Goal: Task Accomplishment & Management: Manage account settings

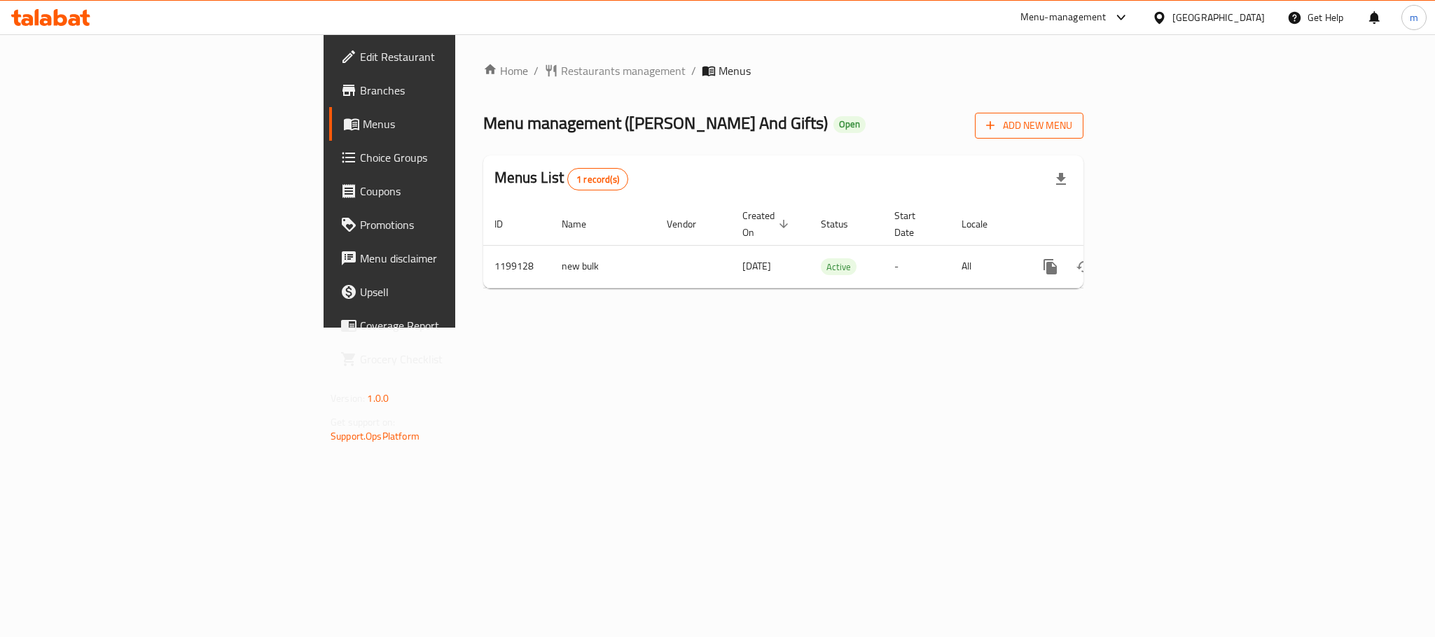
click at [1073, 120] on span "Add New Menu" at bounding box center [1029, 126] width 86 height 18
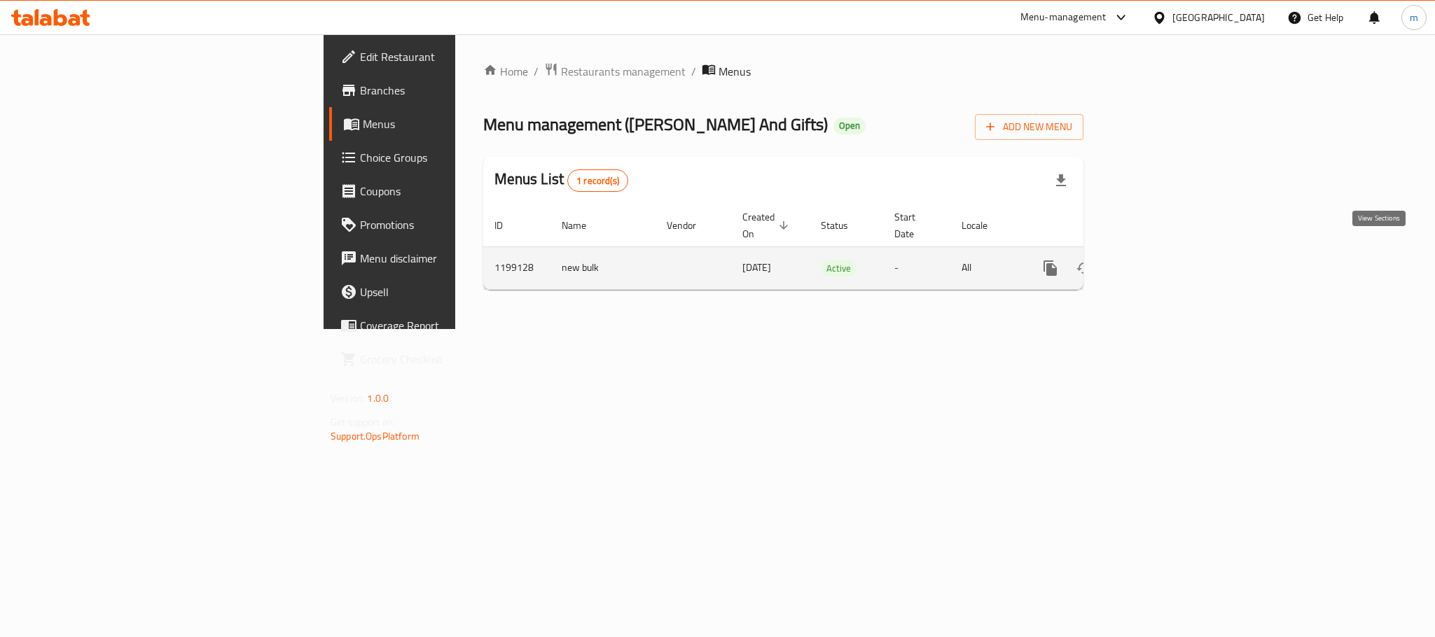
click at [1158, 262] on icon "enhanced table" at bounding box center [1151, 268] width 13 height 13
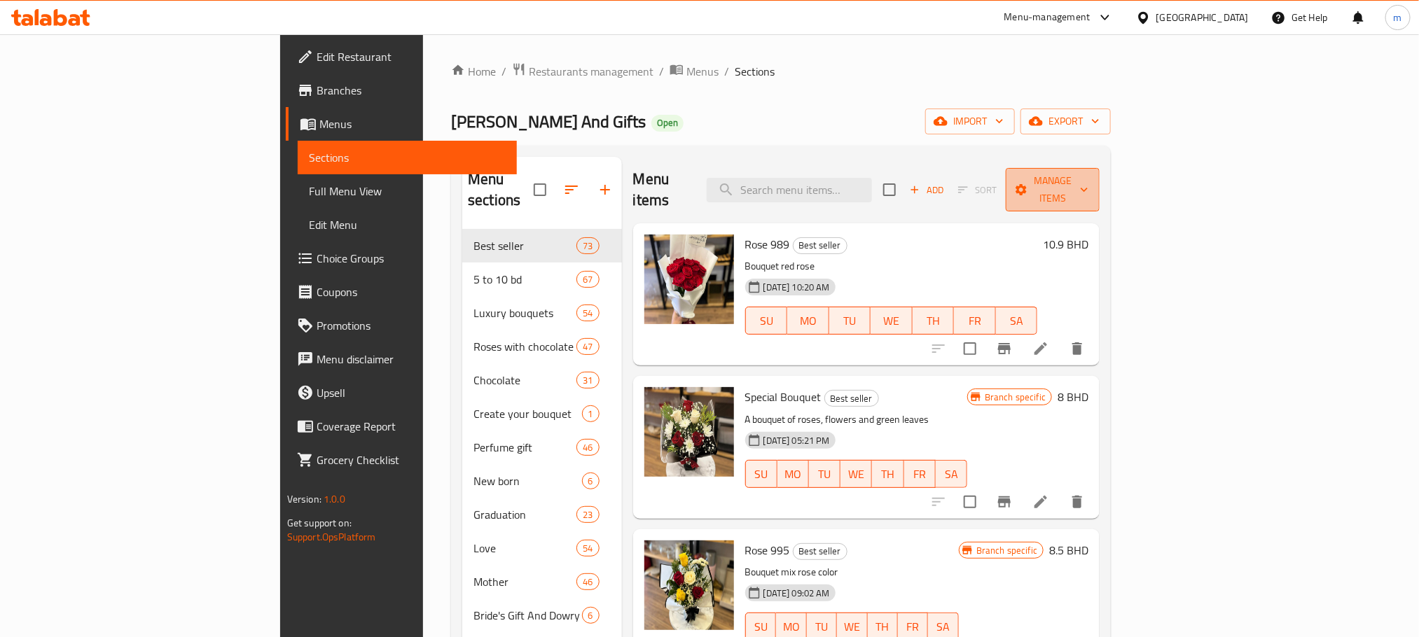
click at [1089, 179] on span "Manage items" at bounding box center [1052, 189] width 71 height 35
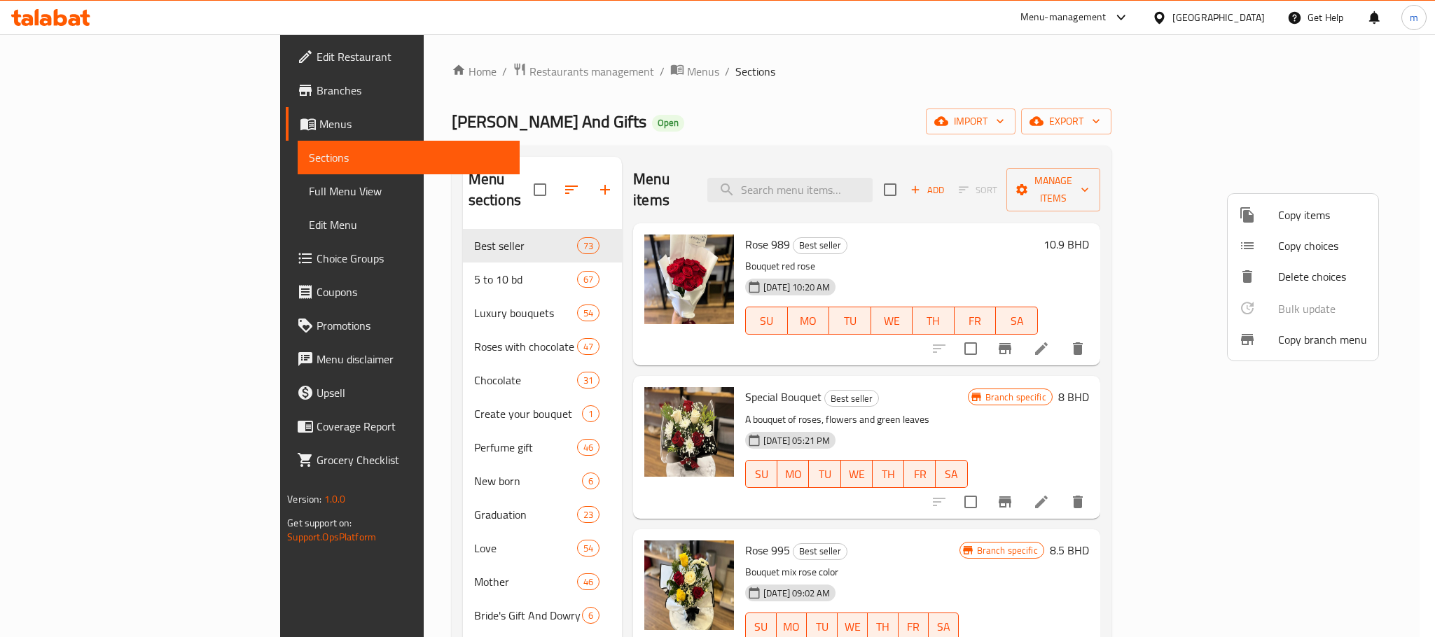
click at [1311, 333] on span "Copy branch menu" at bounding box center [1322, 339] width 89 height 17
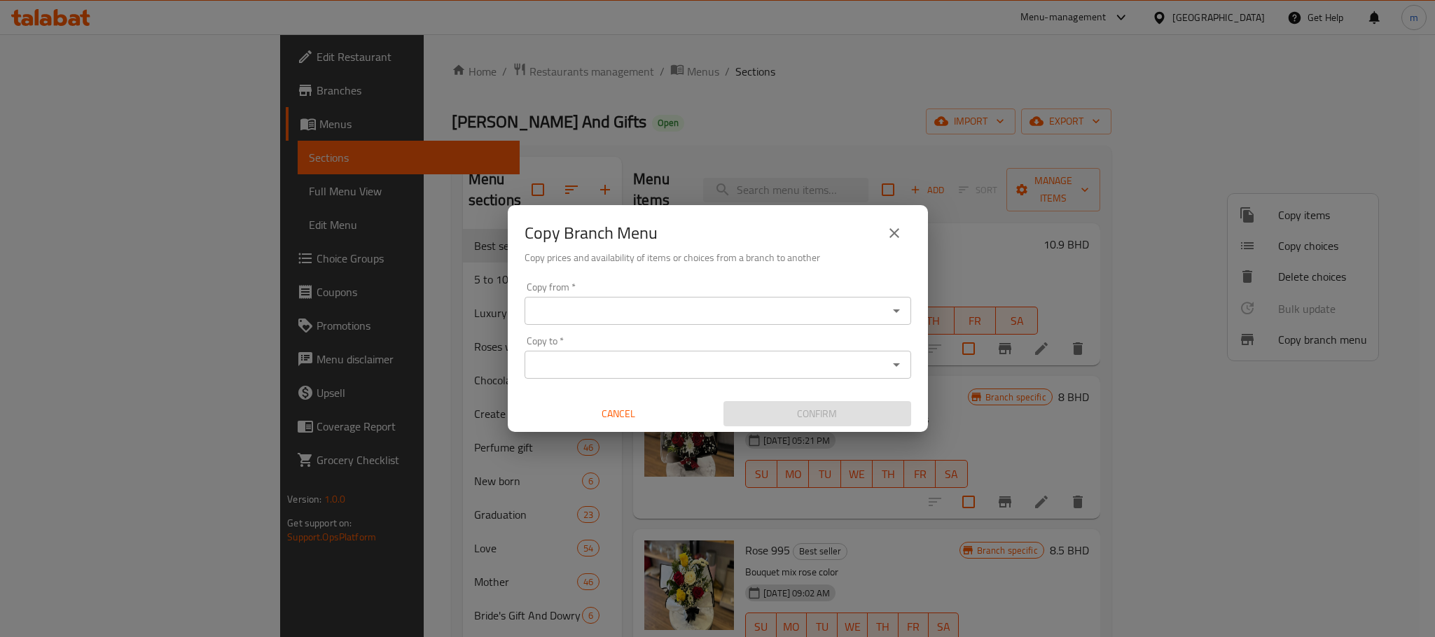
click at [664, 303] on input "Copy from   *" at bounding box center [706, 311] width 355 height 20
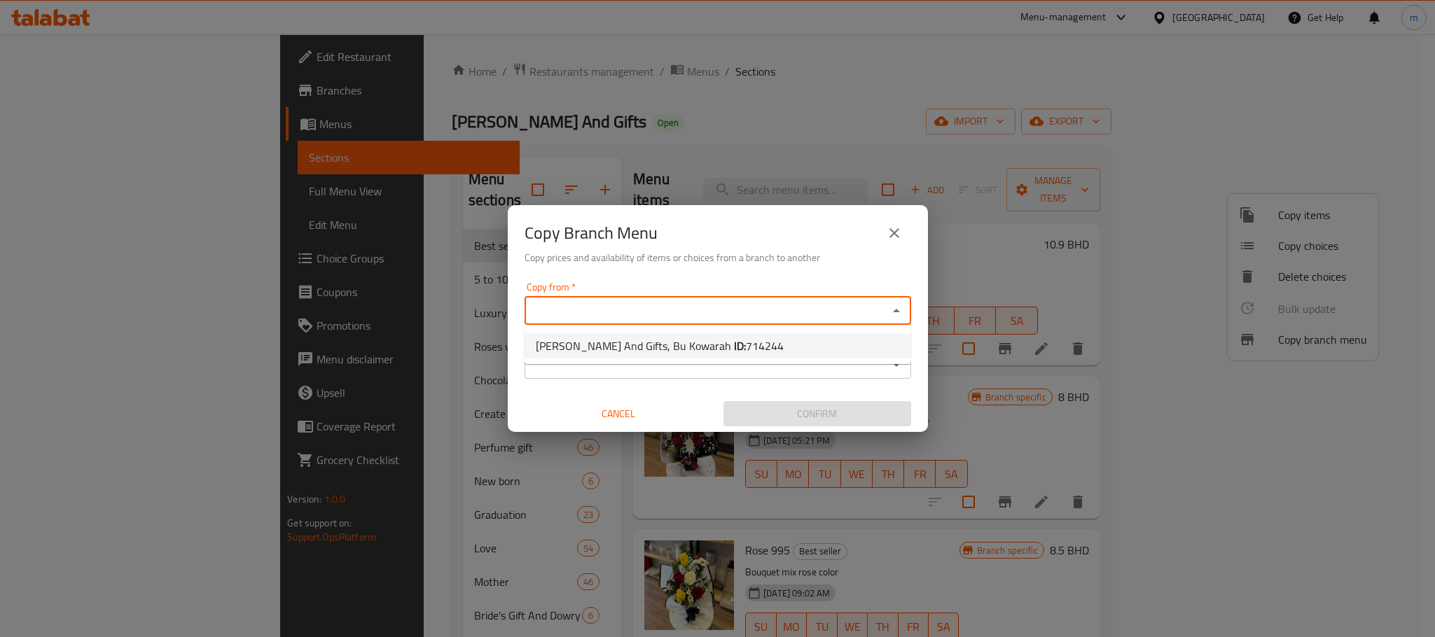
click at [746, 349] on span "714244" at bounding box center [765, 346] width 38 height 21
click at [643, 356] on input "Copy to   *" at bounding box center [706, 365] width 355 height 20
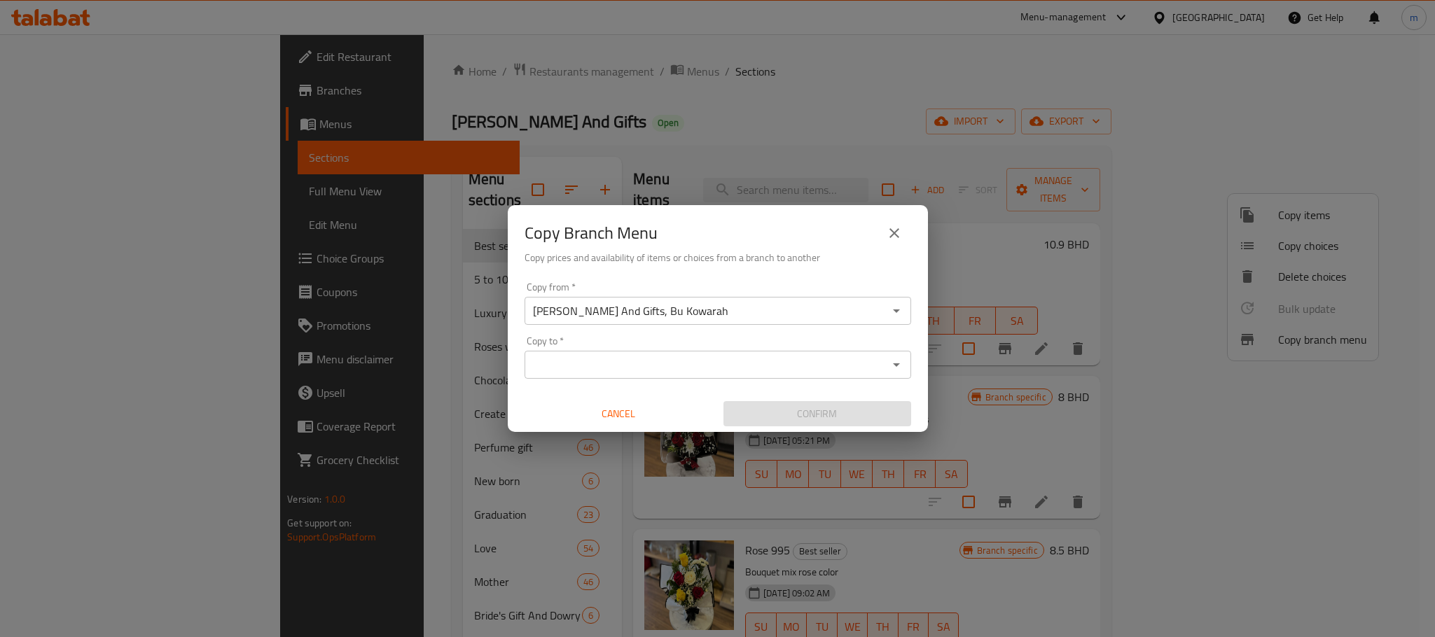
click at [896, 366] on icon "Open" at bounding box center [896, 366] width 7 height 4
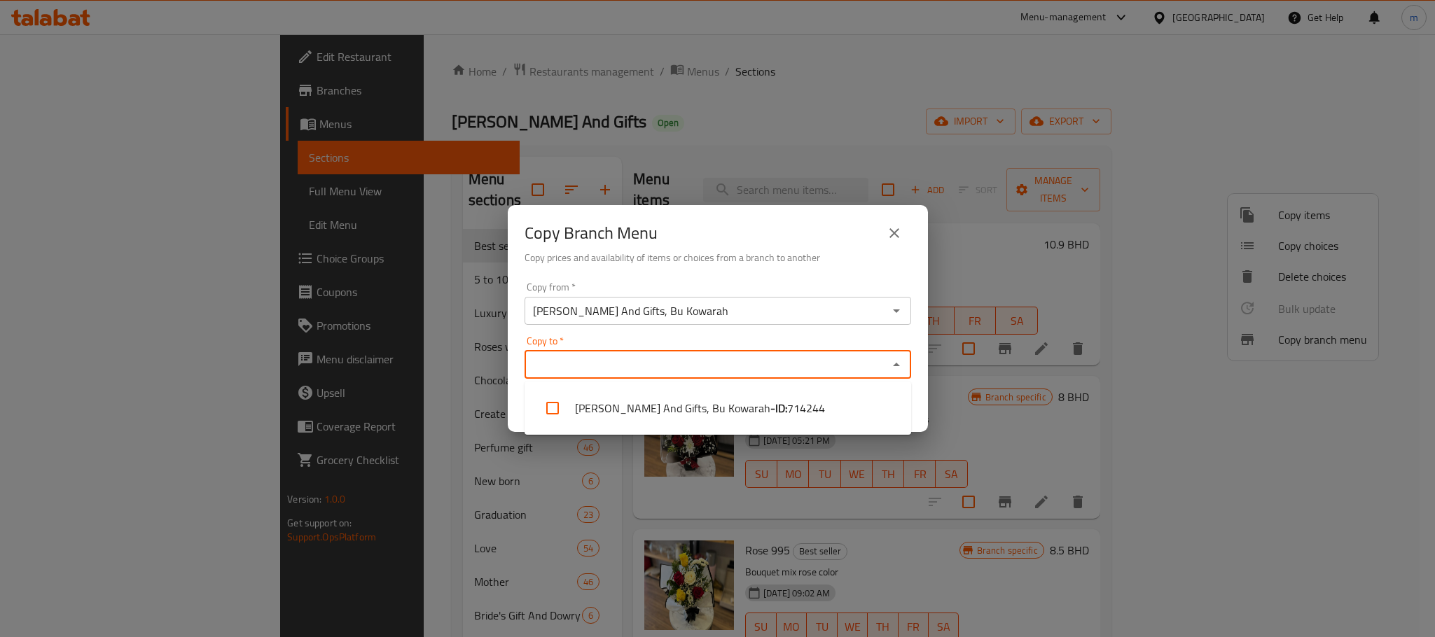
click at [729, 308] on input "Natalia Flowers And Gifts, Bu Kowarah" at bounding box center [706, 311] width 355 height 20
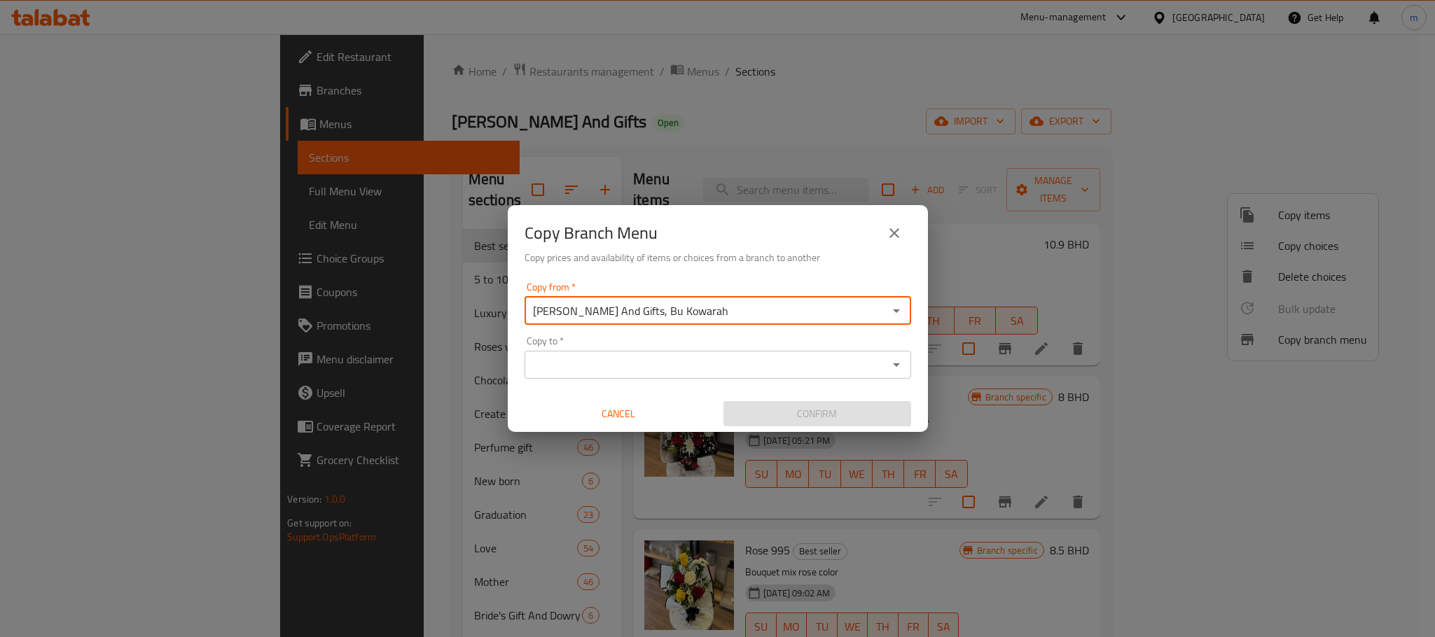
click at [826, 309] on input "Natalia Flowers And Gifts, Bu Kowarah" at bounding box center [706, 311] width 355 height 20
click at [740, 309] on input "Natalia Flowers And Gifts, Bu Kowarah" at bounding box center [706, 311] width 355 height 20
paste input "text"
click at [794, 312] on input "Natalia Flowers And Gifts, Bu Kowarah" at bounding box center [706, 311] width 355 height 20
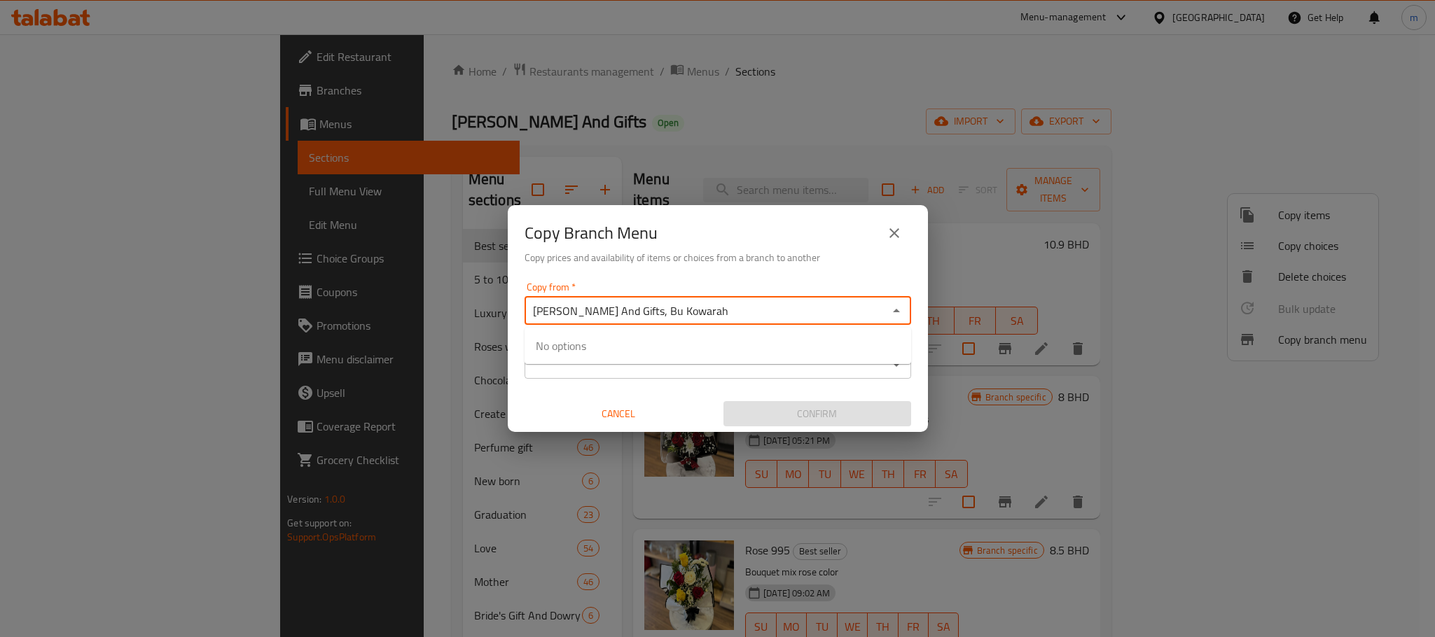
type input "Natalia Flowers And Gifts, Bu Kowarah"
click at [757, 350] on span "714244" at bounding box center [765, 346] width 38 height 21
click at [673, 361] on input "Copy to   *" at bounding box center [706, 365] width 355 height 20
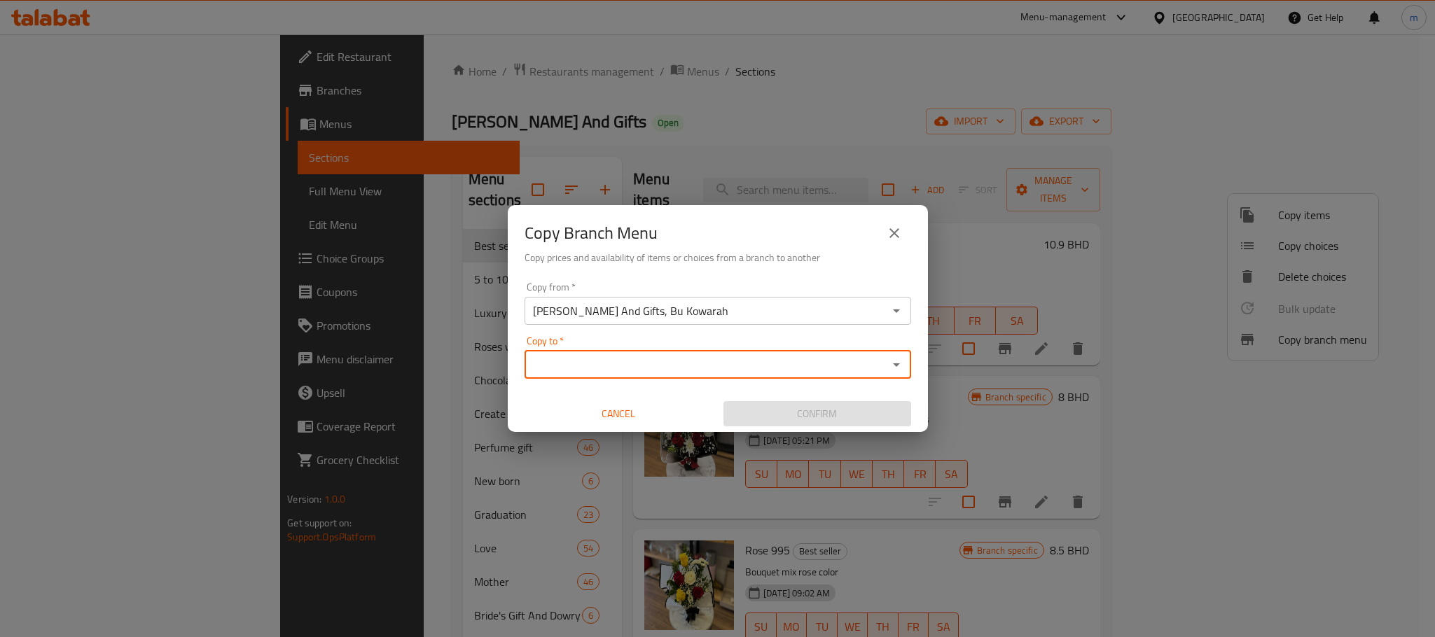
click at [566, 368] on input "Copy to   *" at bounding box center [706, 365] width 355 height 20
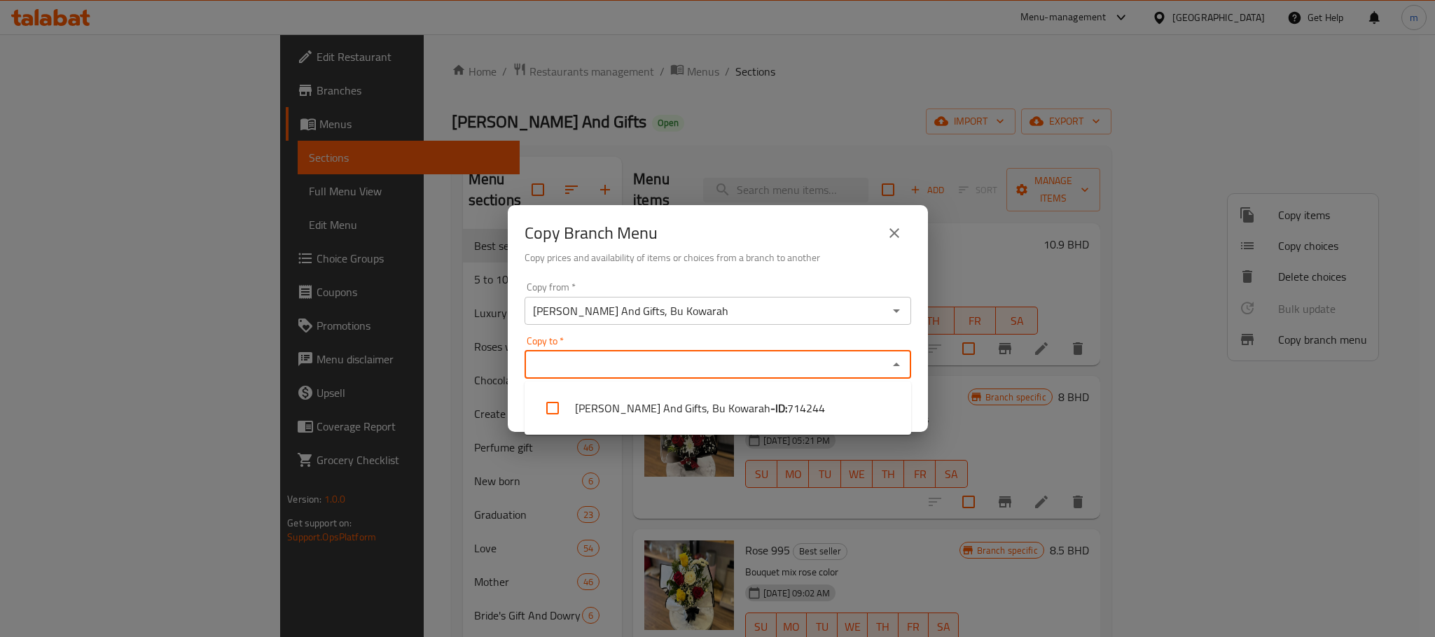
paste input "Lass Flowers and Gifts, Galaly"
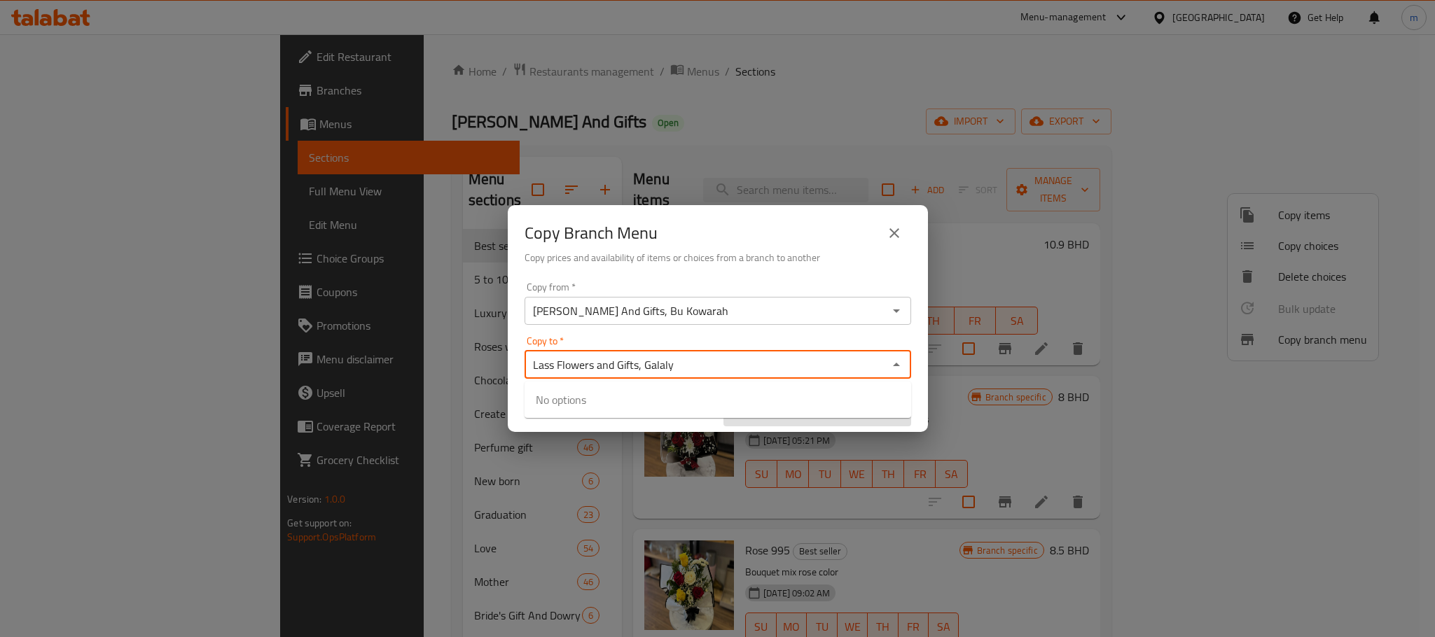
type input "Lass Flowers and Gifts, Galaly"
click at [982, 179] on div "Copy Branch Menu Copy prices and availability of items or choices from a branch…" at bounding box center [717, 318] width 1435 height 637
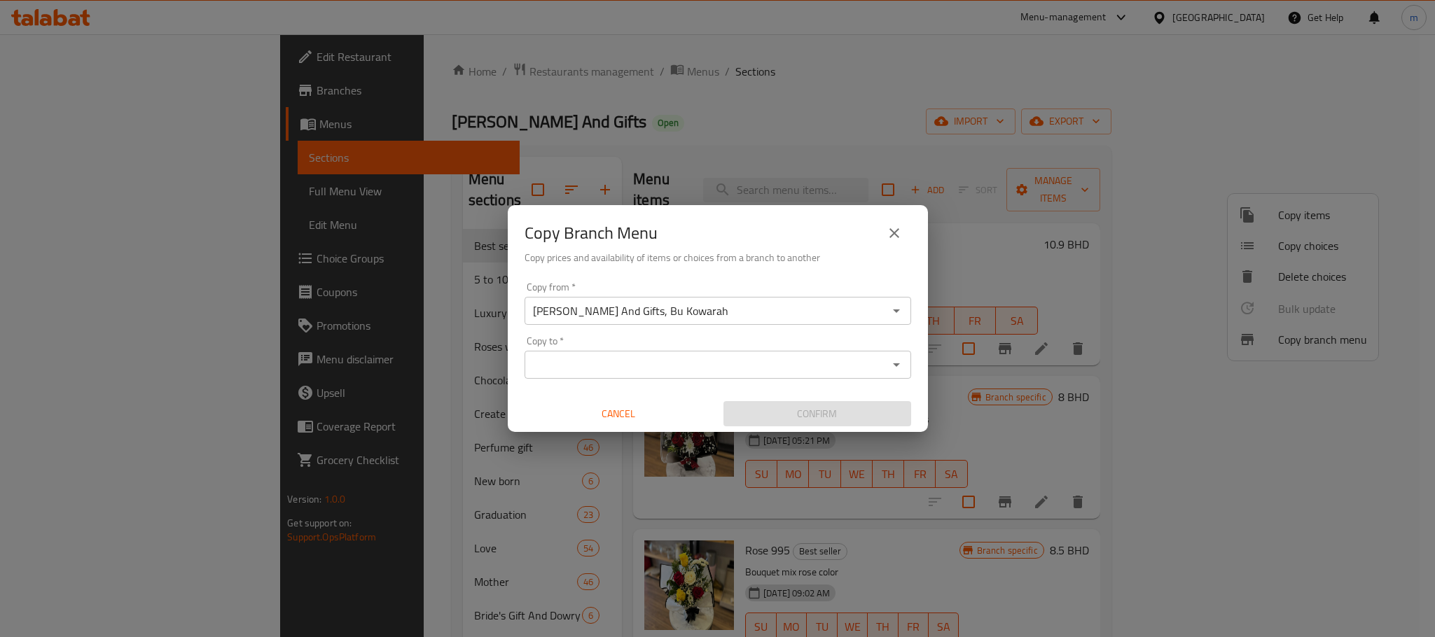
click at [1013, 101] on div "Copy Branch Menu Copy prices and availability of items or choices from a branch…" at bounding box center [717, 318] width 1435 height 637
click at [902, 226] on button "close" at bounding box center [895, 233] width 34 height 34
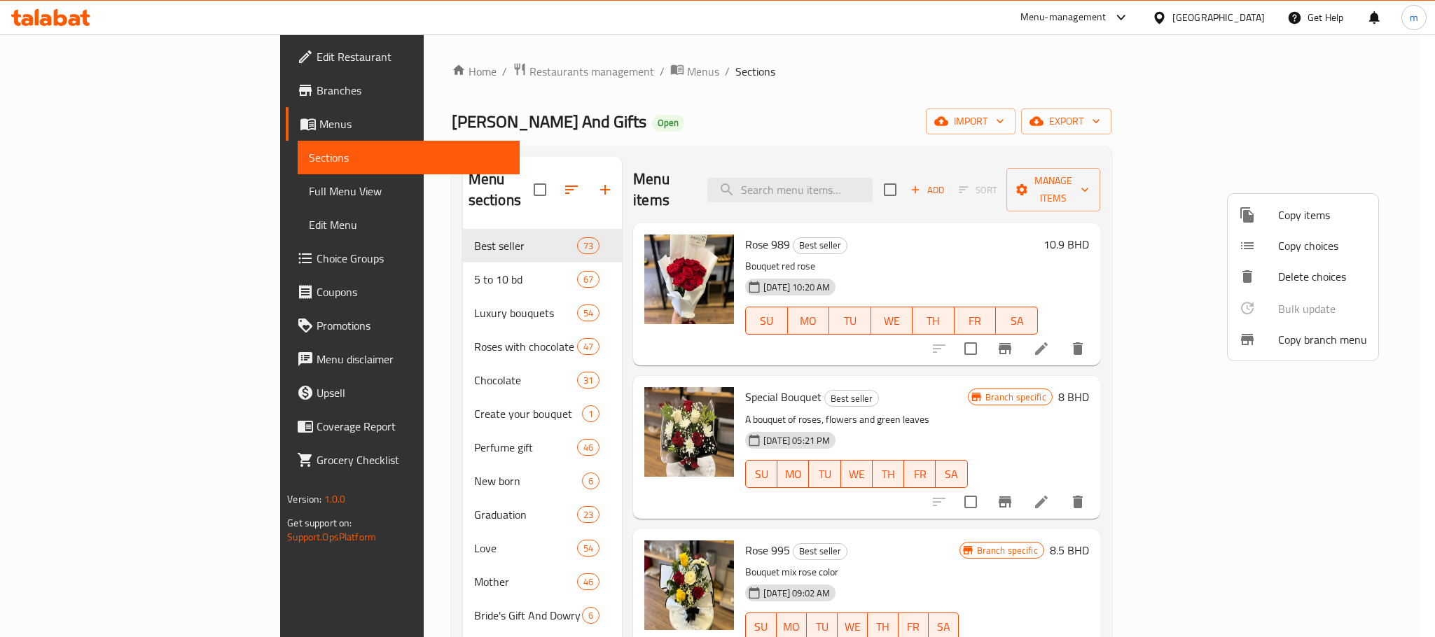
click at [982, 120] on div at bounding box center [717, 318] width 1435 height 637
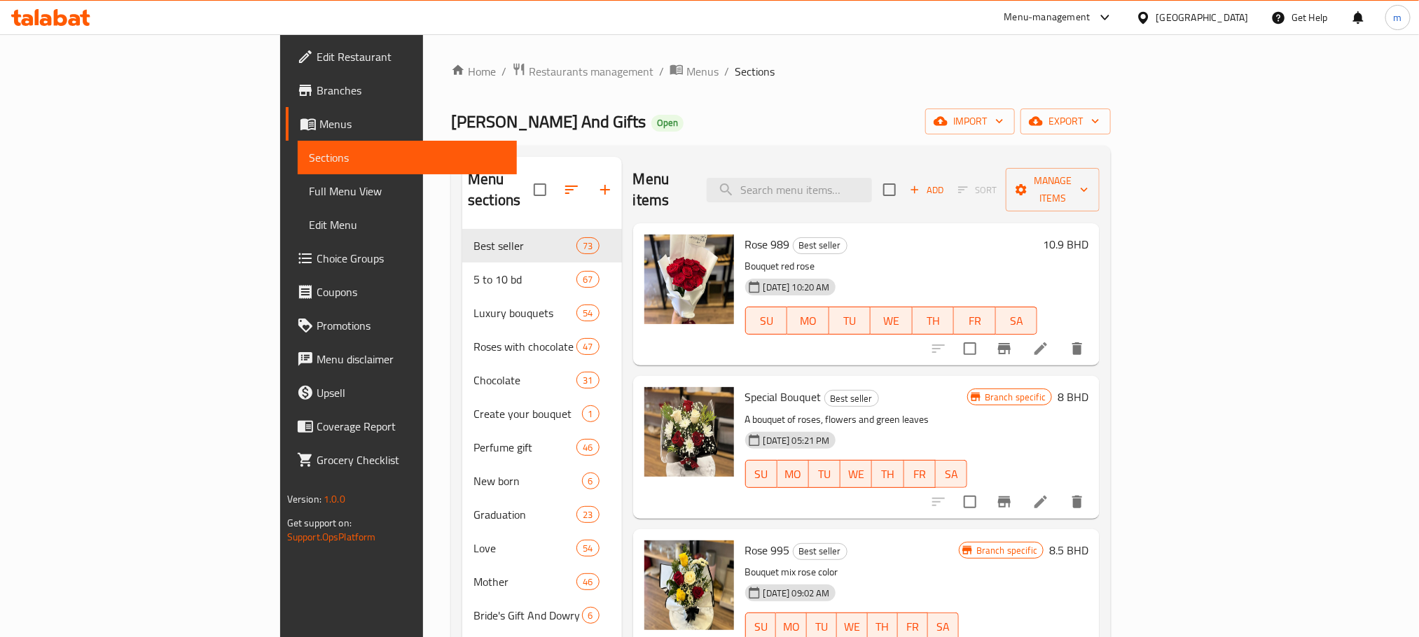
drag, startPoint x: 439, startPoint y: 19, endPoint x: 974, endPoint y: 59, distance: 536.0
click at [971, 67] on ol "Home / Restaurants management / Menus / Sections" at bounding box center [781, 71] width 660 height 18
click at [317, 84] on span "Branches" at bounding box center [411, 90] width 189 height 17
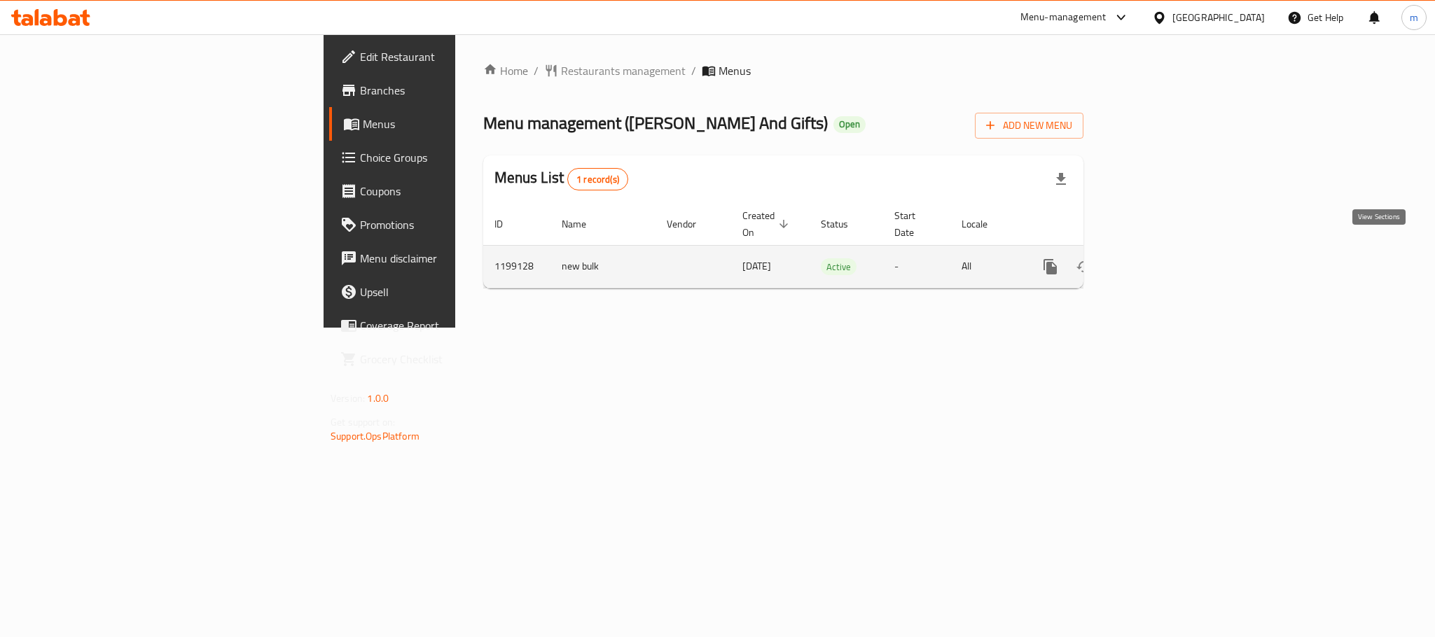
click at [1160, 258] on icon "enhanced table" at bounding box center [1151, 266] width 17 height 17
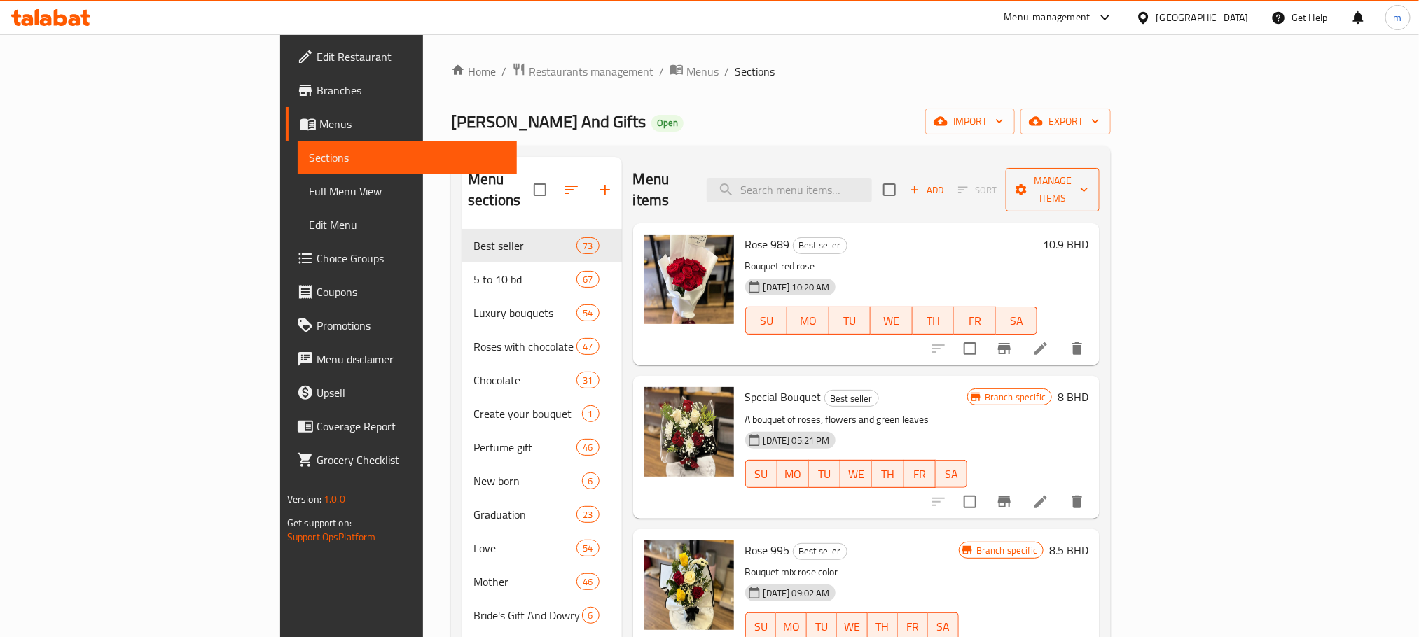
click at [1089, 179] on span "Manage items" at bounding box center [1052, 189] width 71 height 35
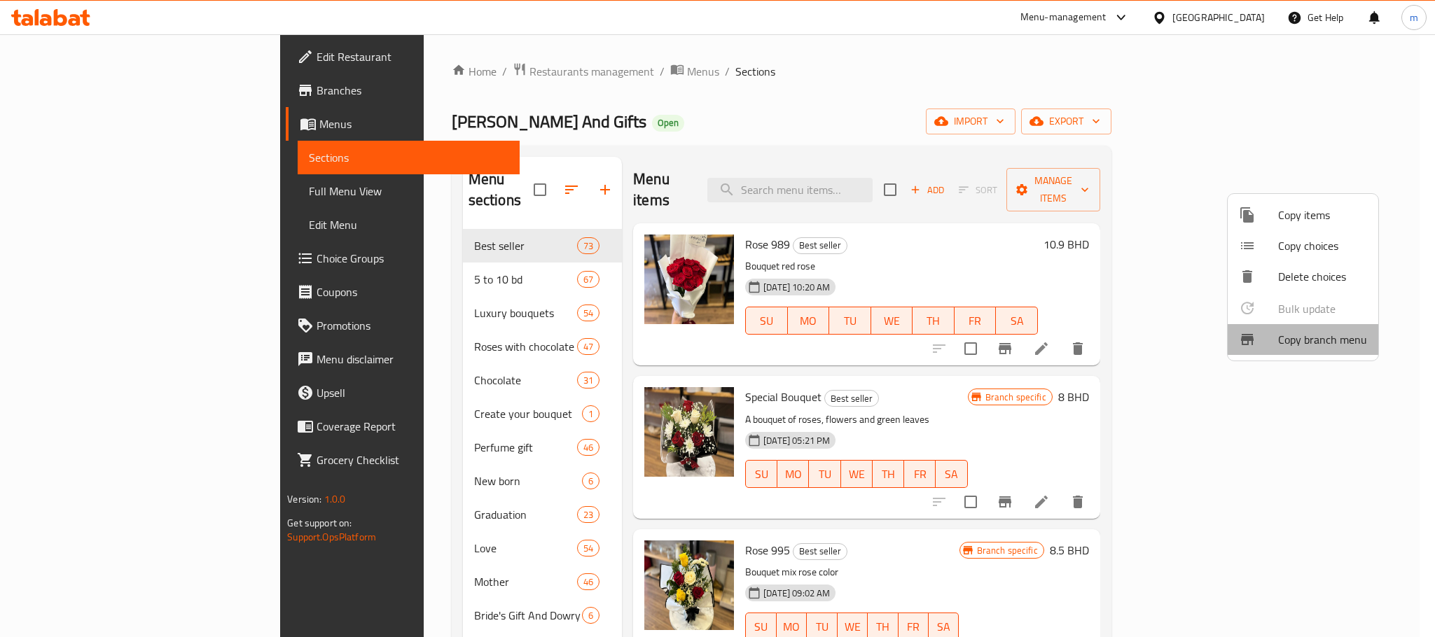
click at [1316, 347] on span "Copy branch menu" at bounding box center [1322, 339] width 89 height 17
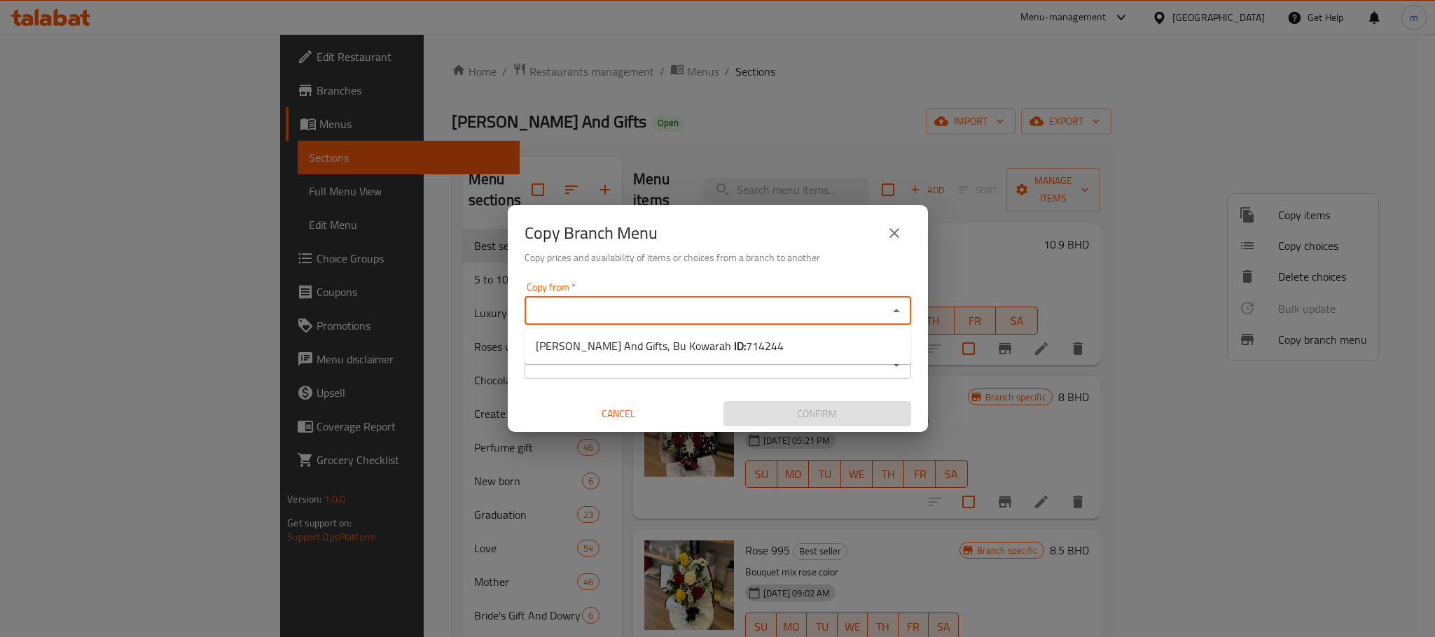
click at [747, 313] on input "Copy from   *" at bounding box center [706, 311] width 355 height 20
click at [746, 345] on span "714244" at bounding box center [765, 346] width 38 height 21
type input "Natalia Flowers And Gifts, Bu Kowarah"
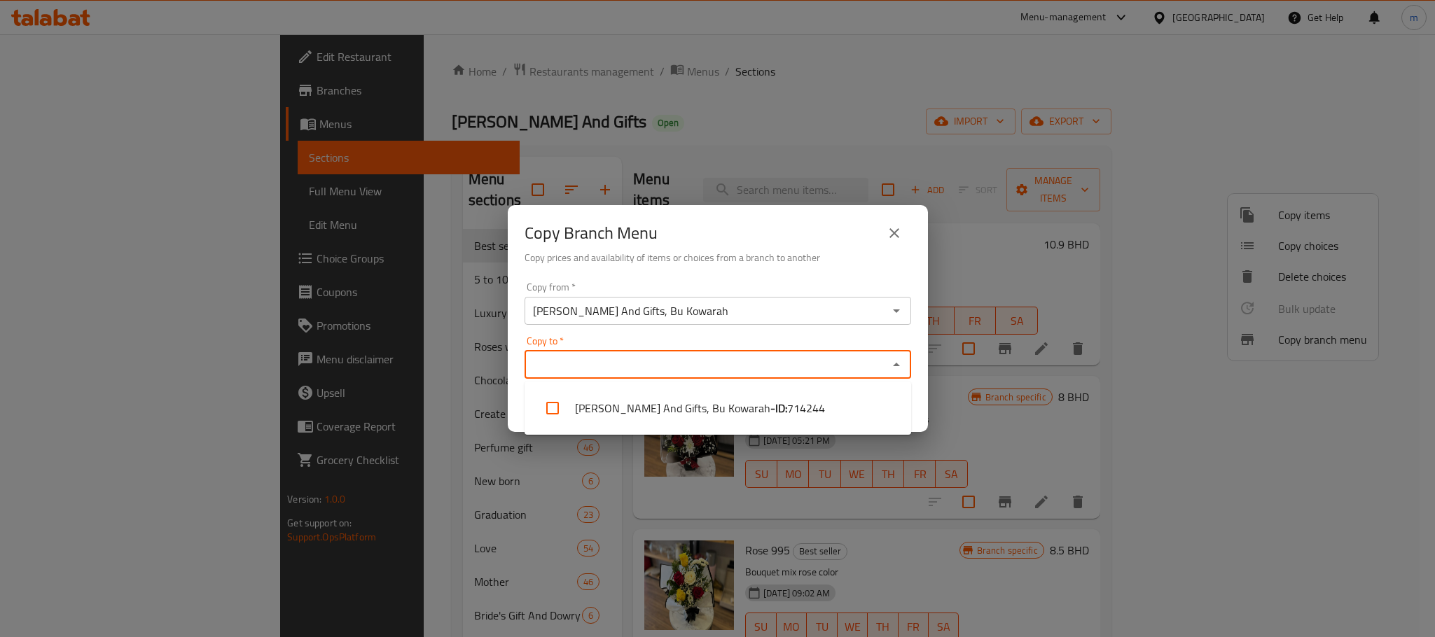
click at [625, 371] on input "Copy to   *" at bounding box center [706, 365] width 355 height 20
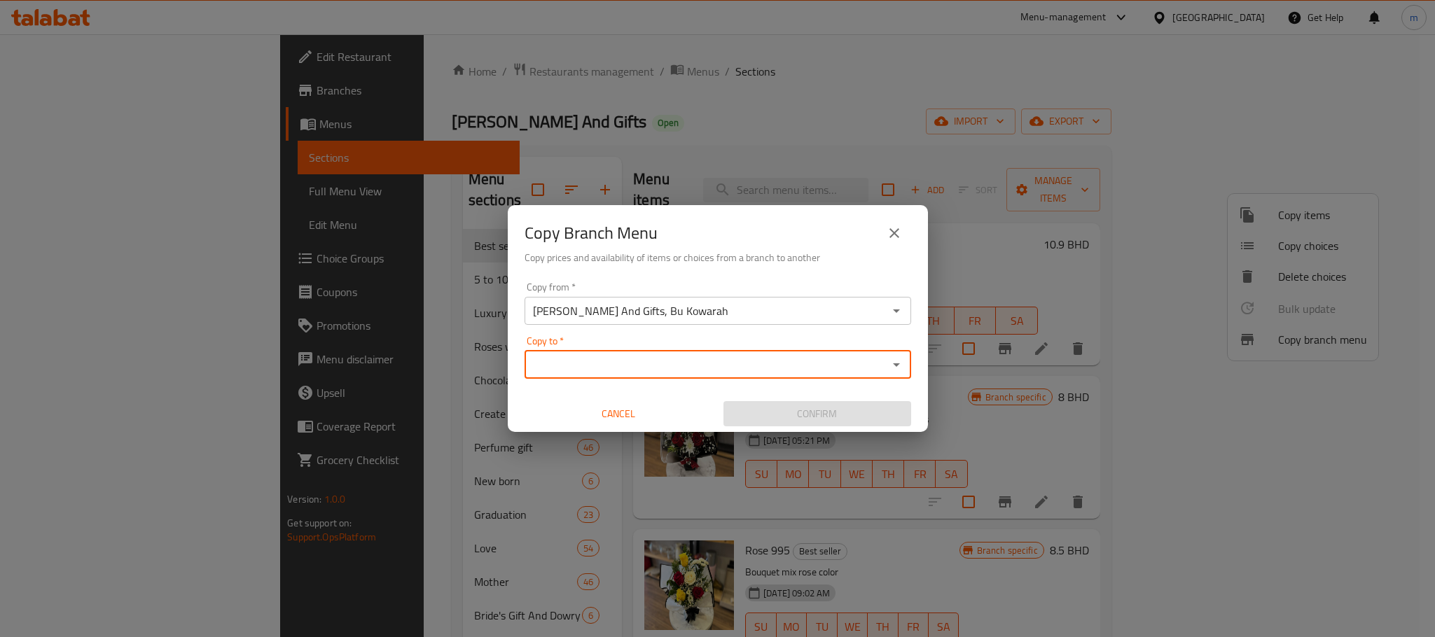
paste input "Lass Flowers and Gifts, Galaly"
type input "Lass Flowers and Gifts, Galaly"
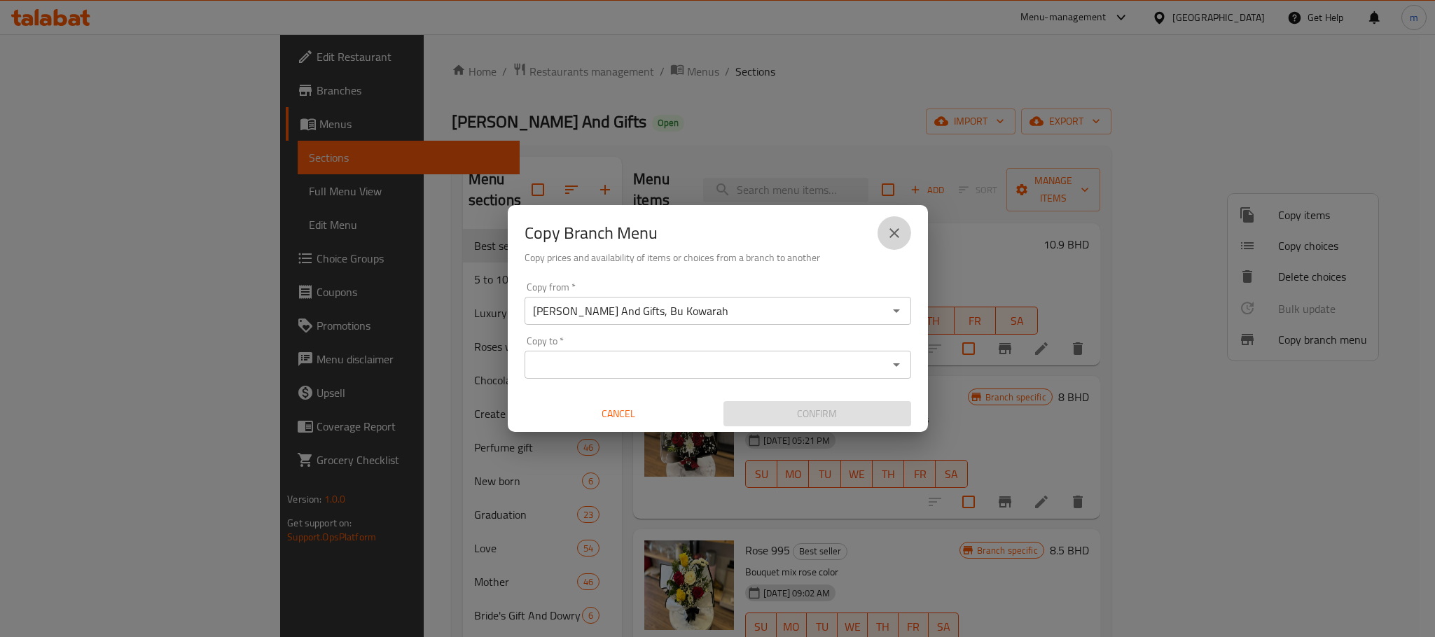
click at [897, 231] on icon "close" at bounding box center [894, 233] width 17 height 17
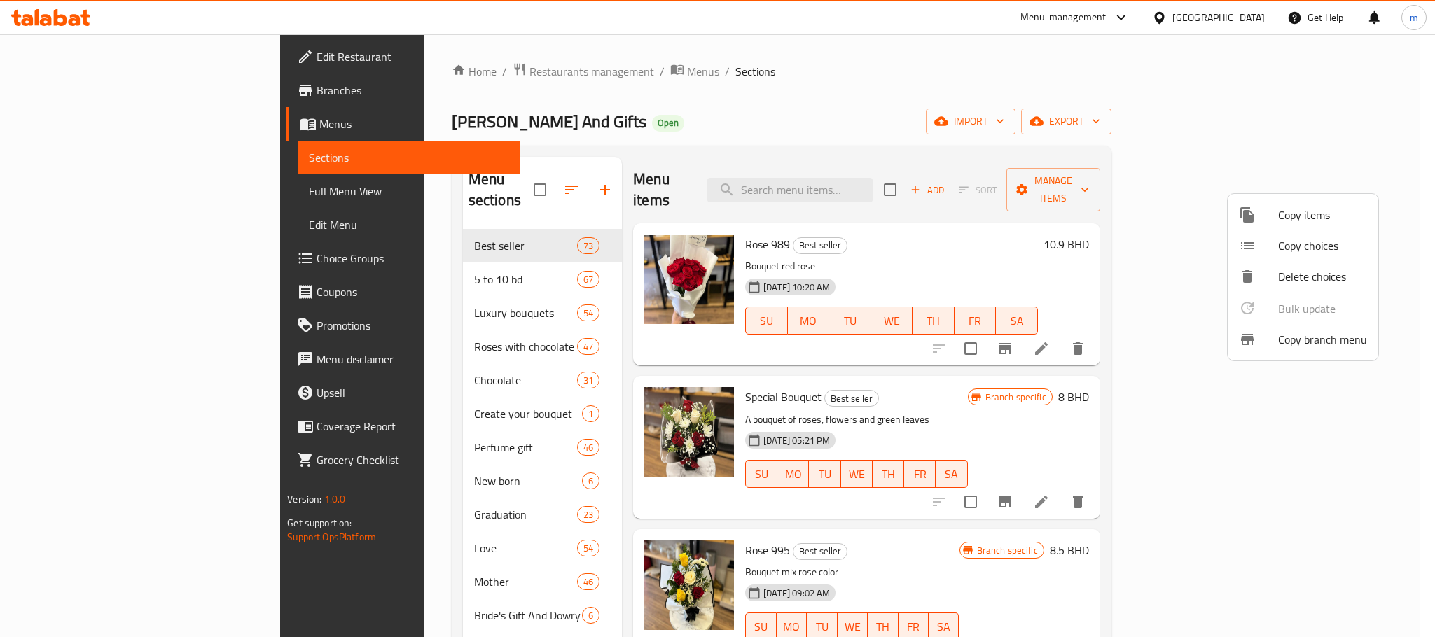
click at [1362, 122] on div at bounding box center [717, 318] width 1435 height 637
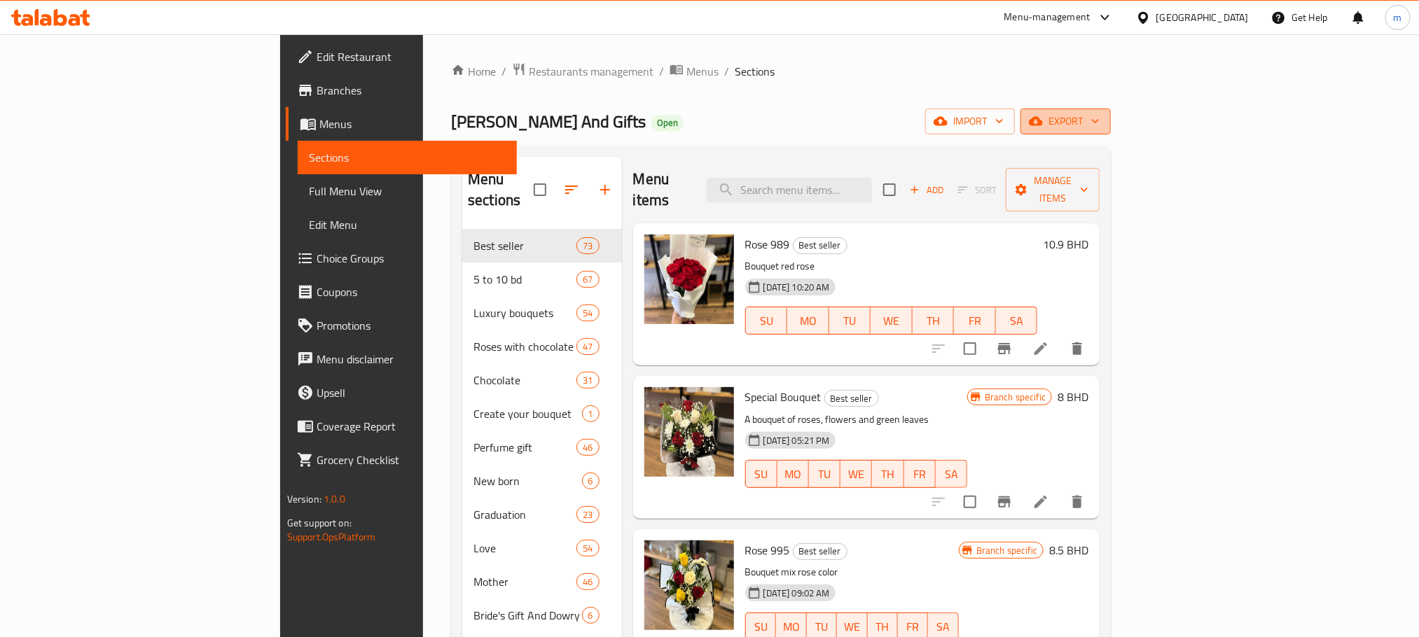
click at [1100, 124] on span "export" at bounding box center [1066, 122] width 68 height 18
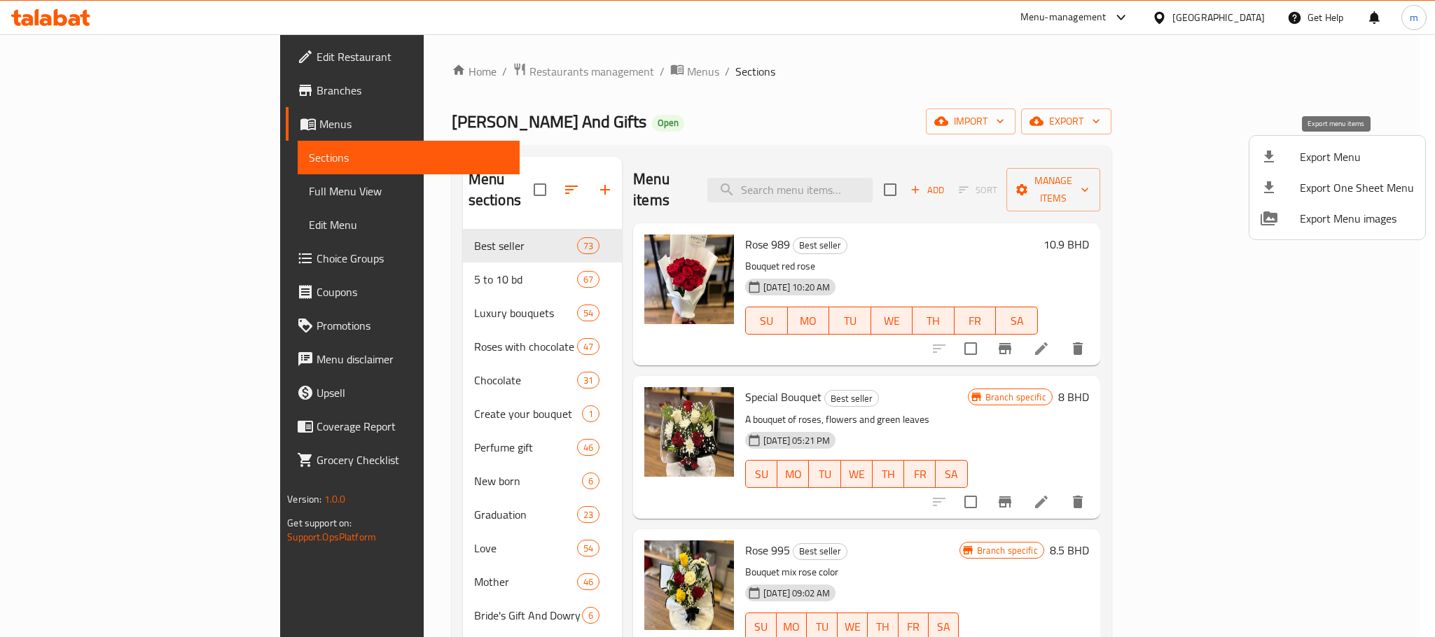
click at [1318, 151] on span "Export Menu" at bounding box center [1357, 157] width 114 height 17
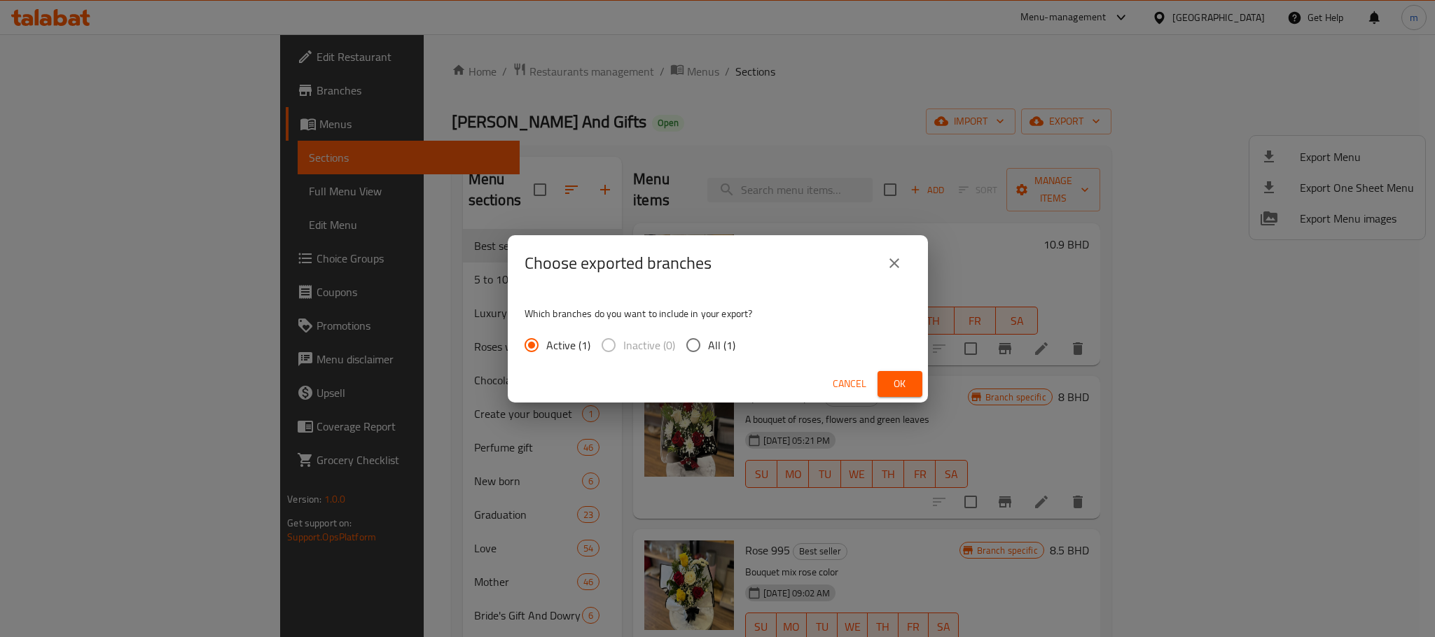
click at [889, 82] on div "Choose exported branches Which branches do you want to include in your export? …" at bounding box center [717, 318] width 1435 height 637
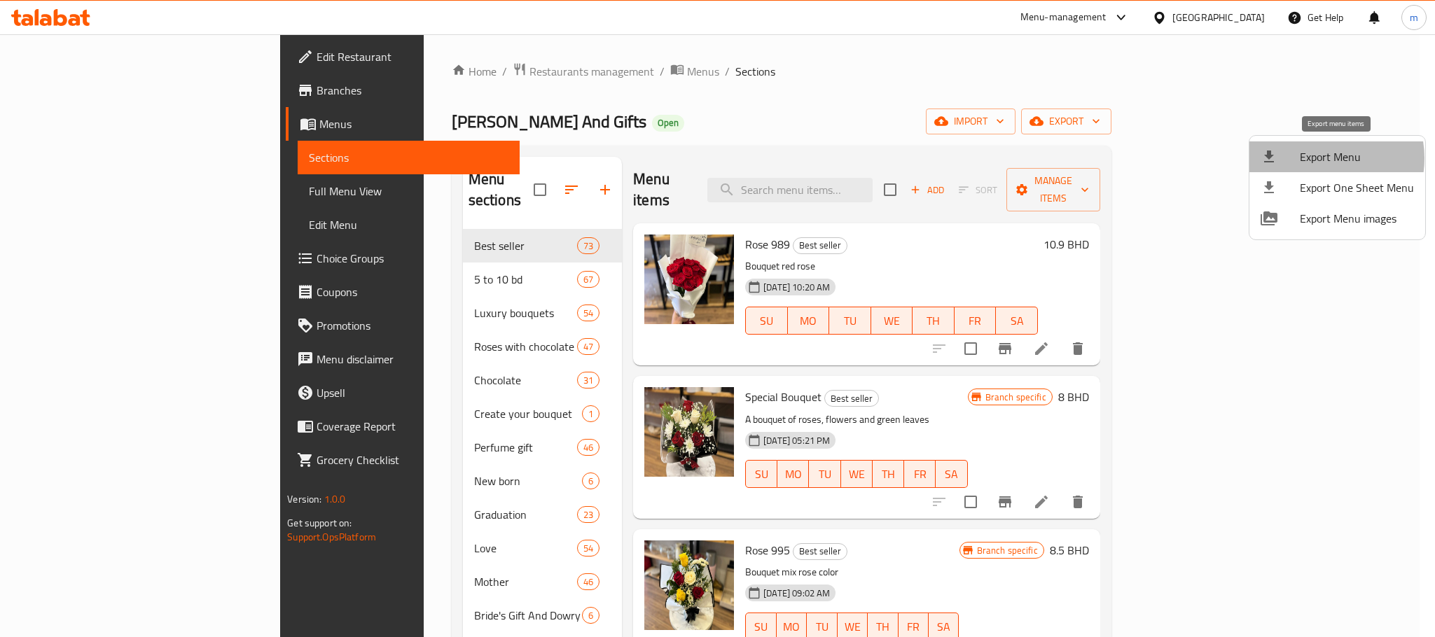
click at [1318, 158] on span "Export Menu" at bounding box center [1357, 157] width 114 height 17
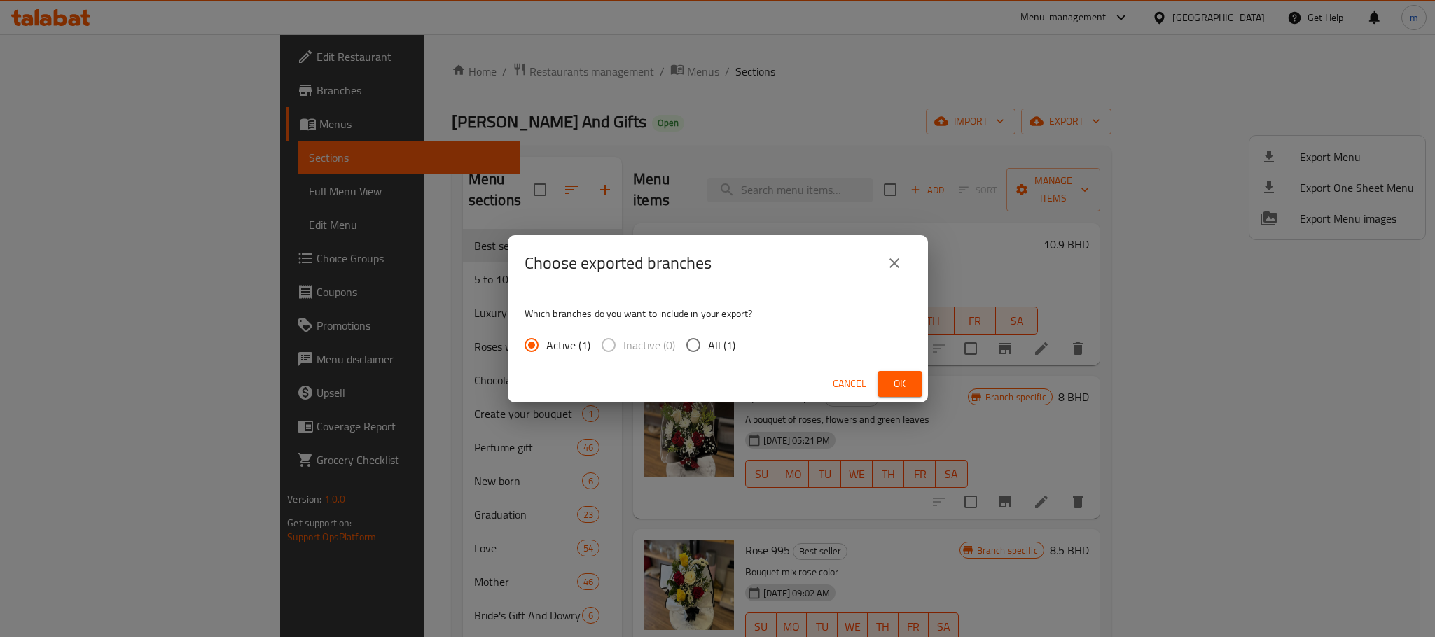
click at [976, 104] on div "Choose exported branches Which branches do you want to include in your export? …" at bounding box center [717, 318] width 1435 height 637
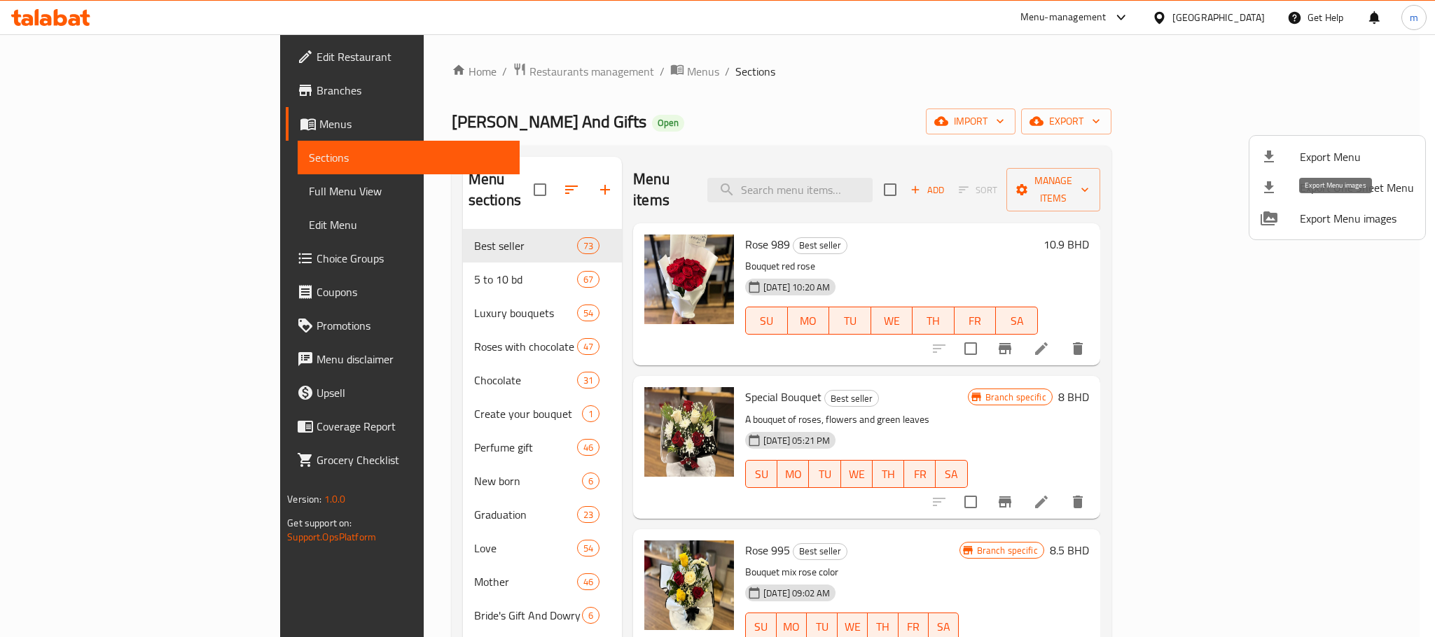
click at [1339, 217] on span "Export Menu images" at bounding box center [1357, 218] width 114 height 17
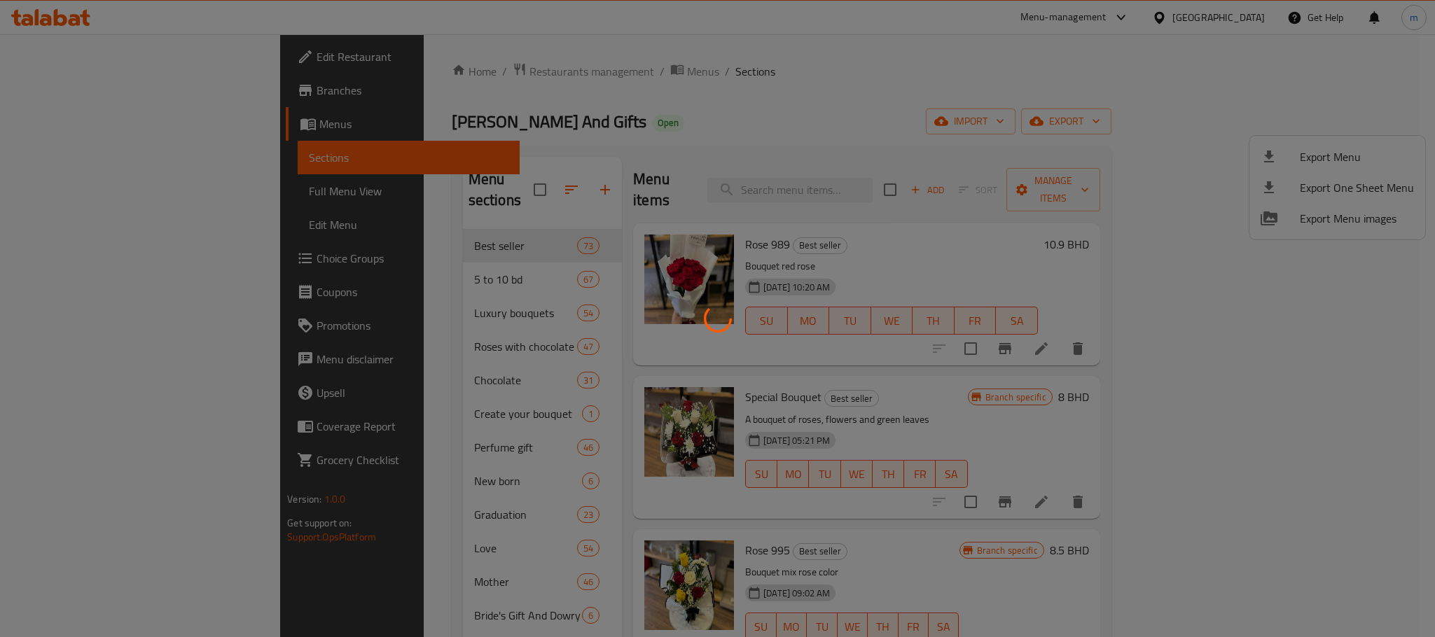
click at [923, 70] on div at bounding box center [717, 318] width 1435 height 637
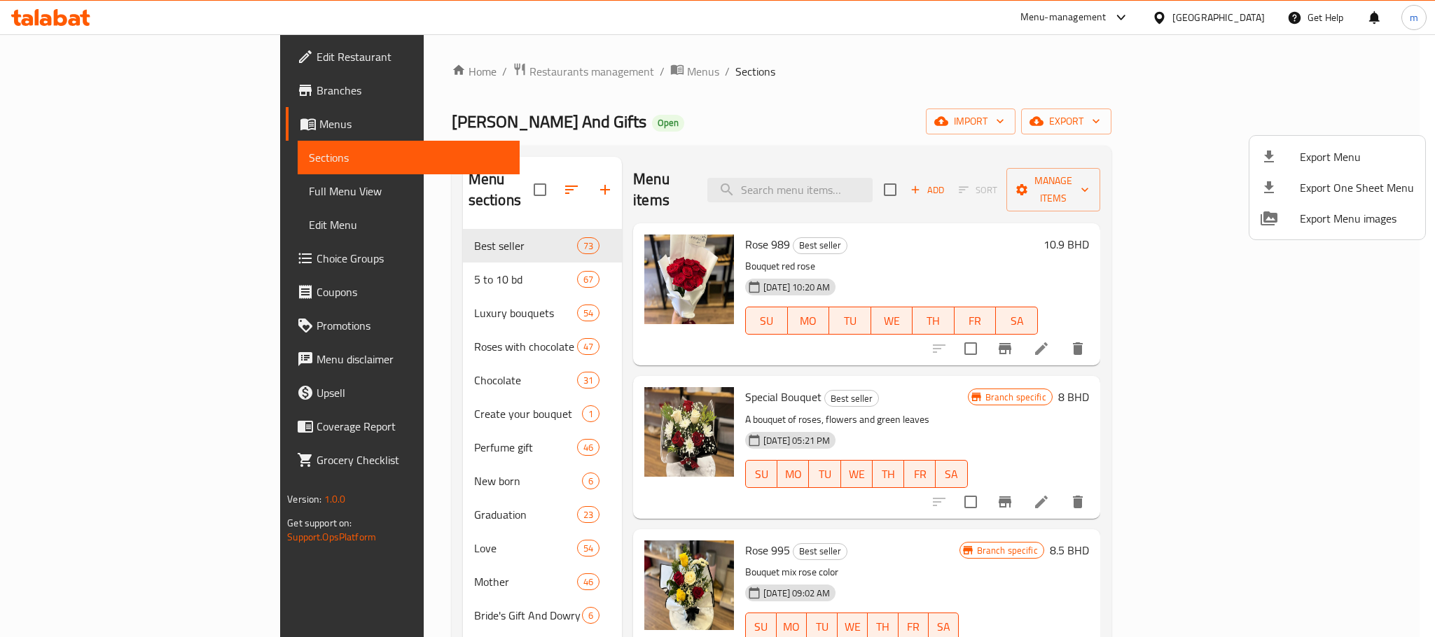
drag, startPoint x: 809, startPoint y: 82, endPoint x: 1028, endPoint y: 120, distance: 221.9
click at [809, 82] on div at bounding box center [717, 318] width 1435 height 637
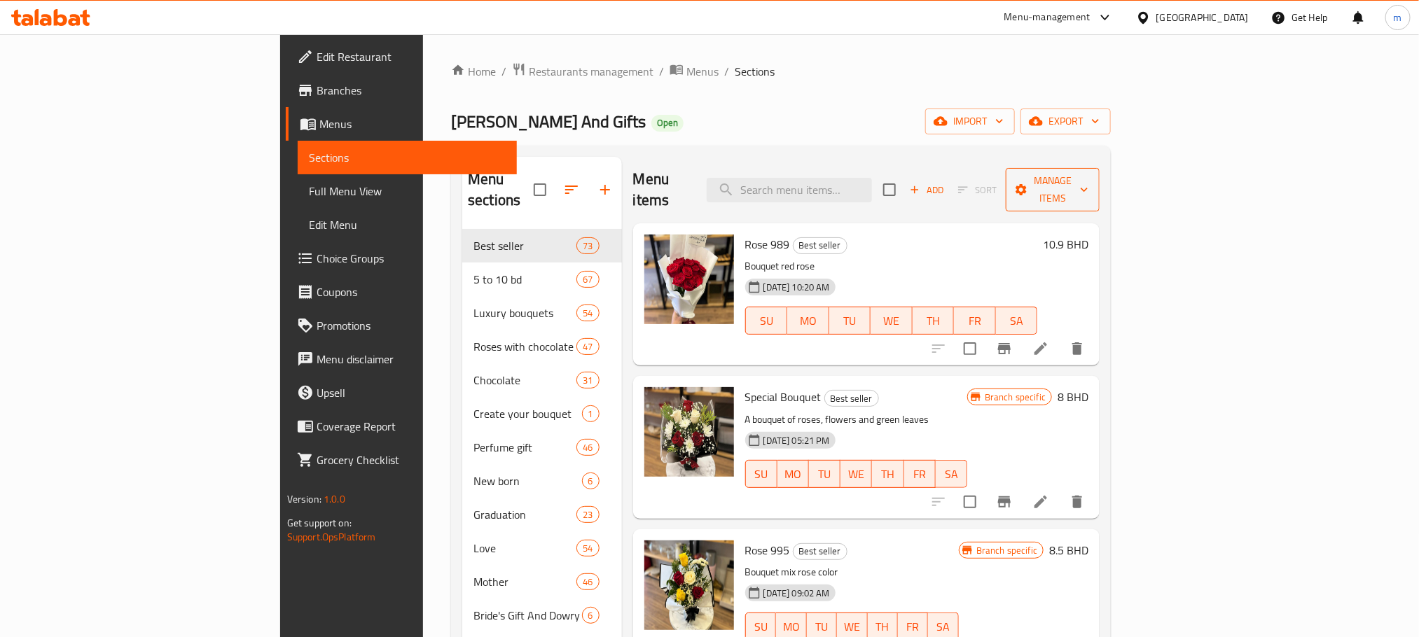
click at [1089, 179] on span "Manage items" at bounding box center [1052, 189] width 71 height 35
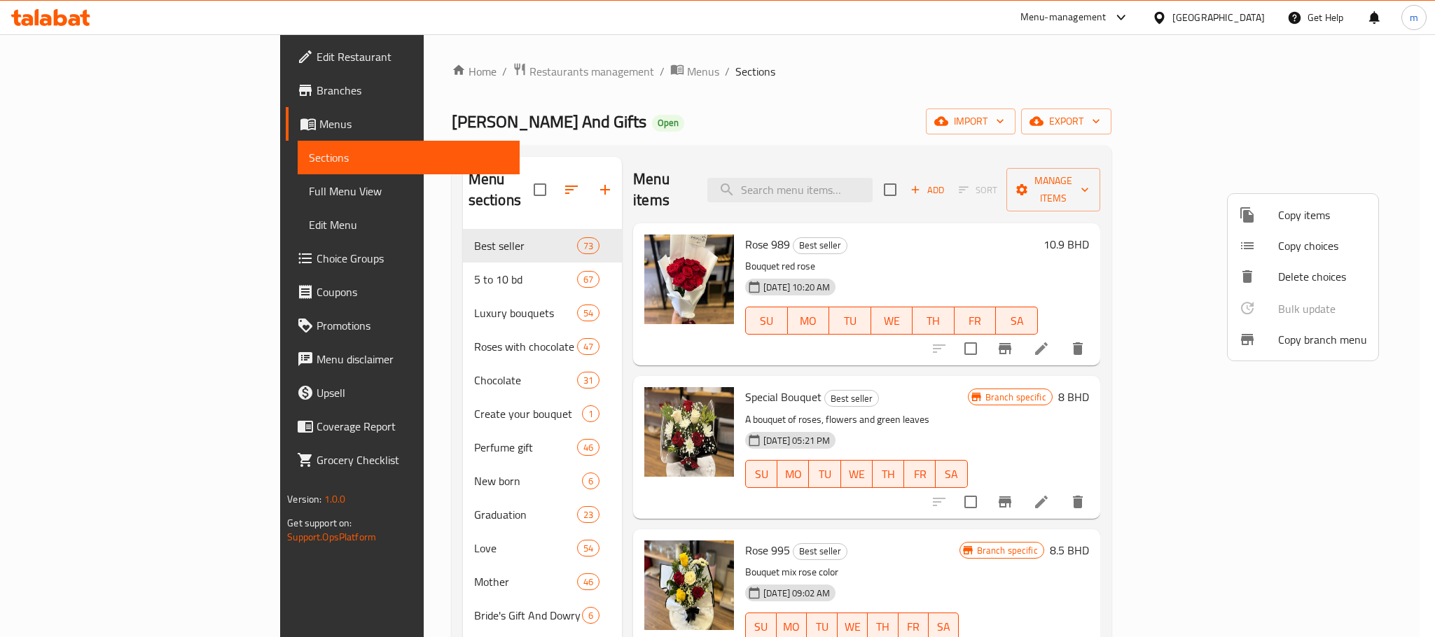
click at [1012, 149] on div at bounding box center [717, 318] width 1435 height 637
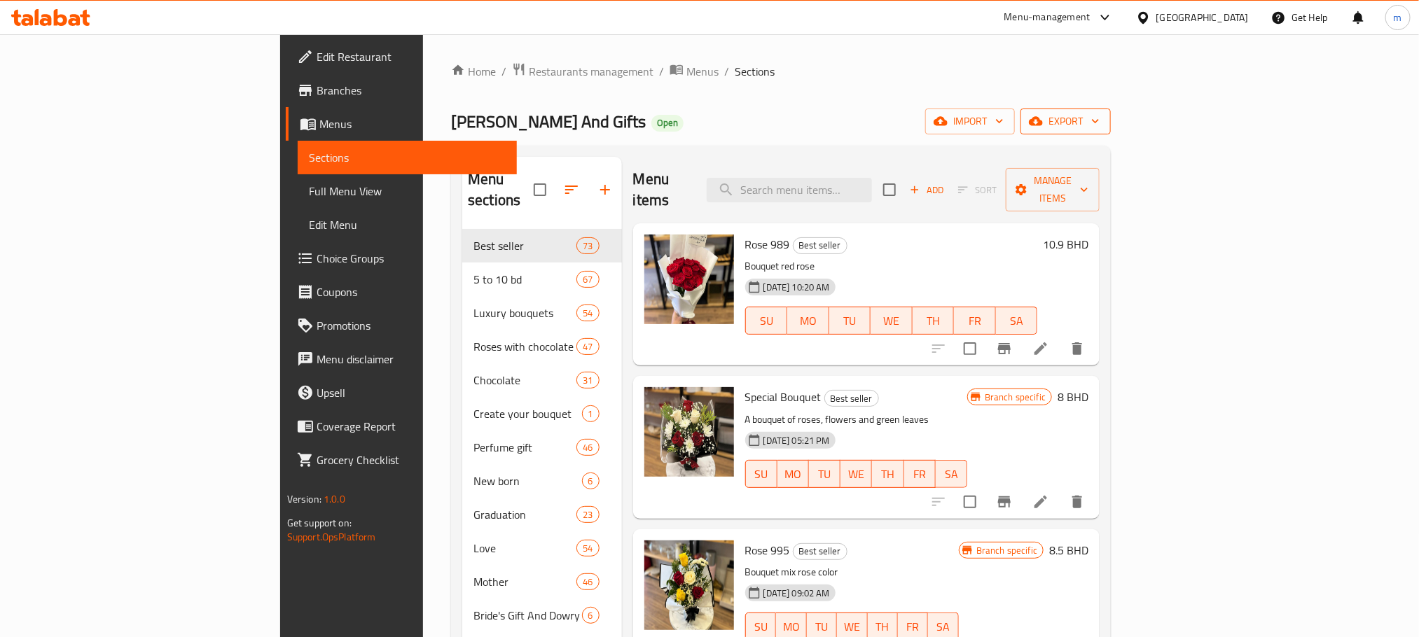
click at [1100, 118] on span "export" at bounding box center [1066, 122] width 68 height 18
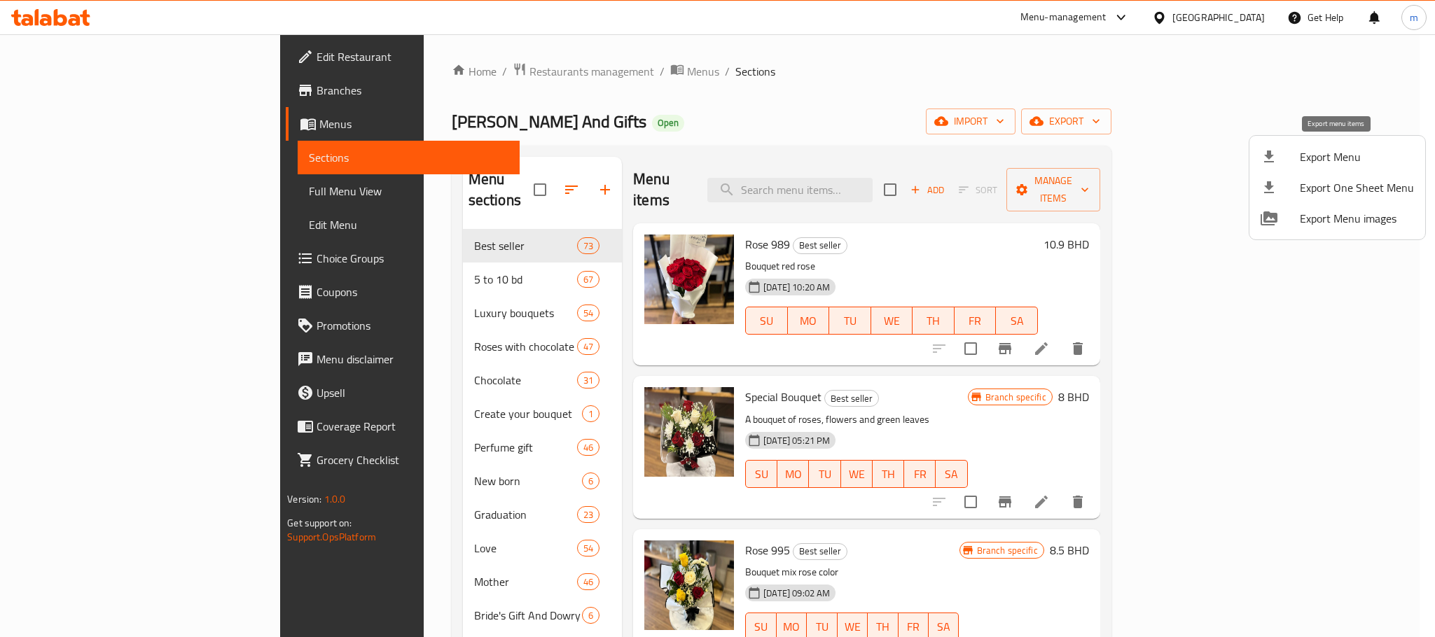
click at [1322, 158] on span "Export Menu" at bounding box center [1357, 157] width 114 height 17
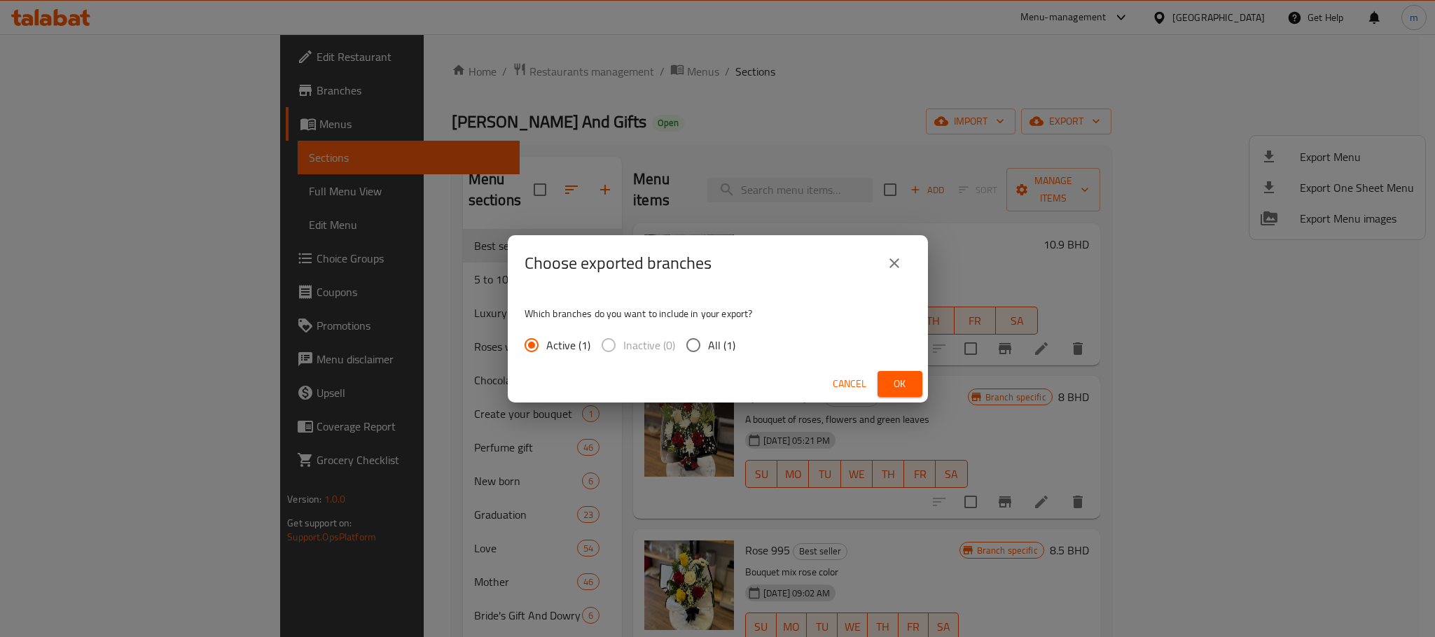
click at [606, 345] on label "Inactive (0)" at bounding box center [634, 345] width 81 height 29
click at [686, 345] on input "All (1)" at bounding box center [693, 345] width 29 height 29
radio input "true"
click at [536, 345] on input "Active (1)" at bounding box center [531, 345] width 29 height 29
radio input "true"
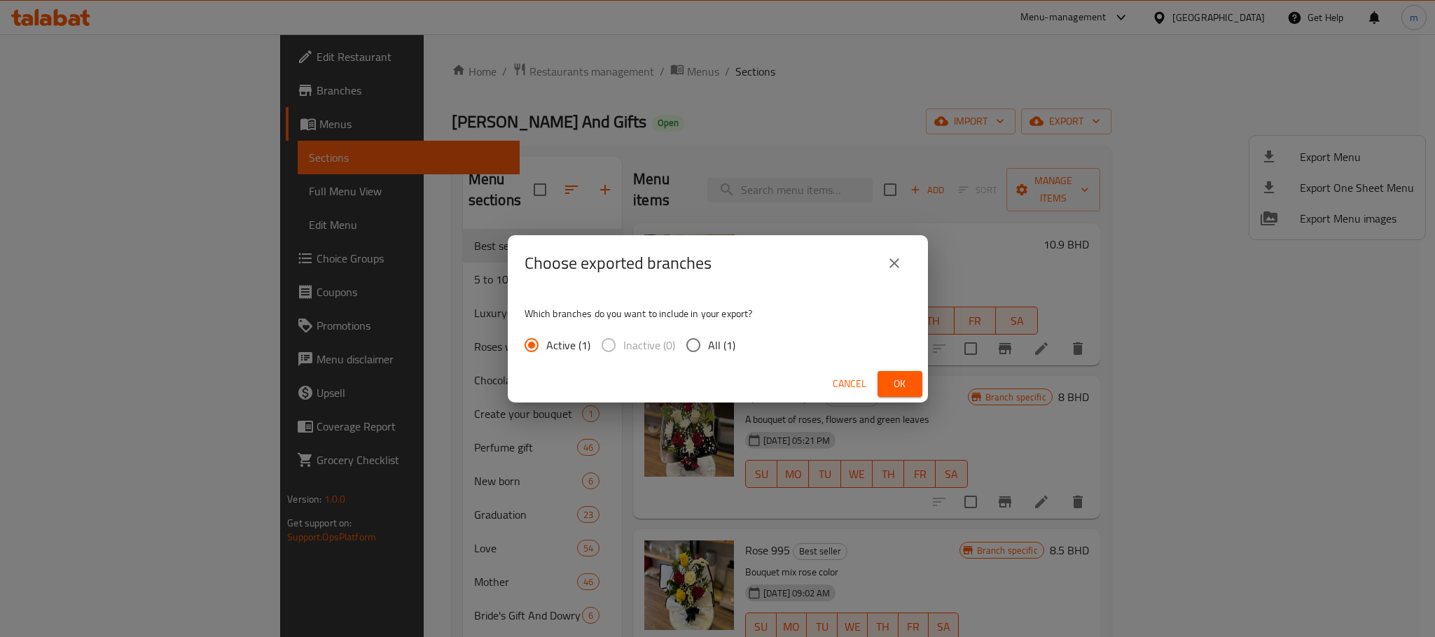
click at [896, 382] on span "Ok" at bounding box center [900, 384] width 22 height 18
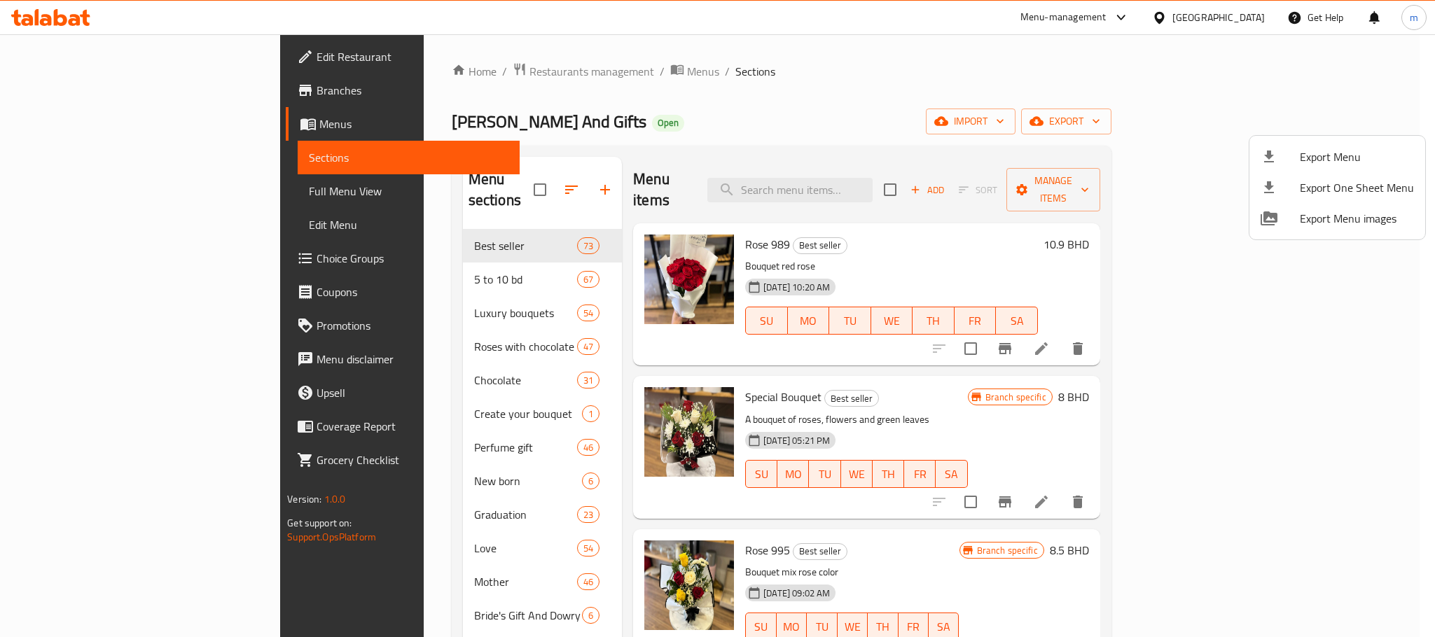
click at [813, 55] on div at bounding box center [717, 318] width 1435 height 637
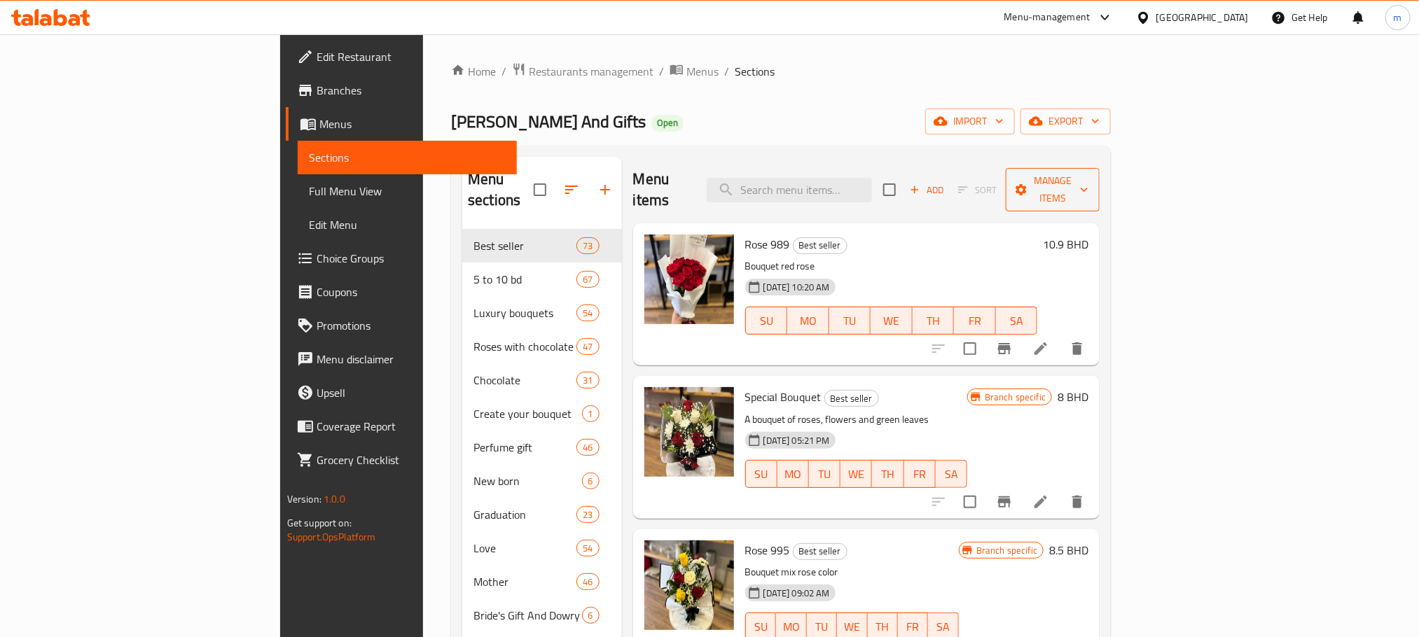
click at [1089, 188] on span "Manage items" at bounding box center [1052, 189] width 71 height 35
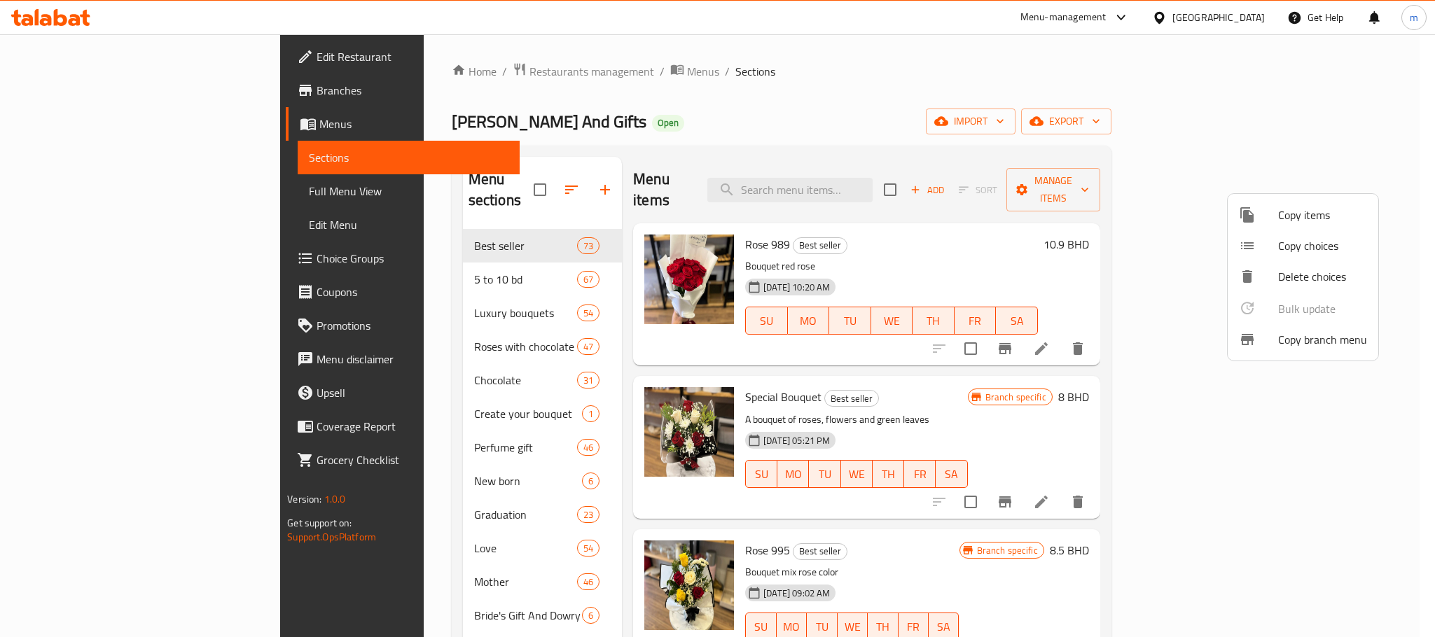
click at [1045, 82] on div at bounding box center [717, 318] width 1435 height 637
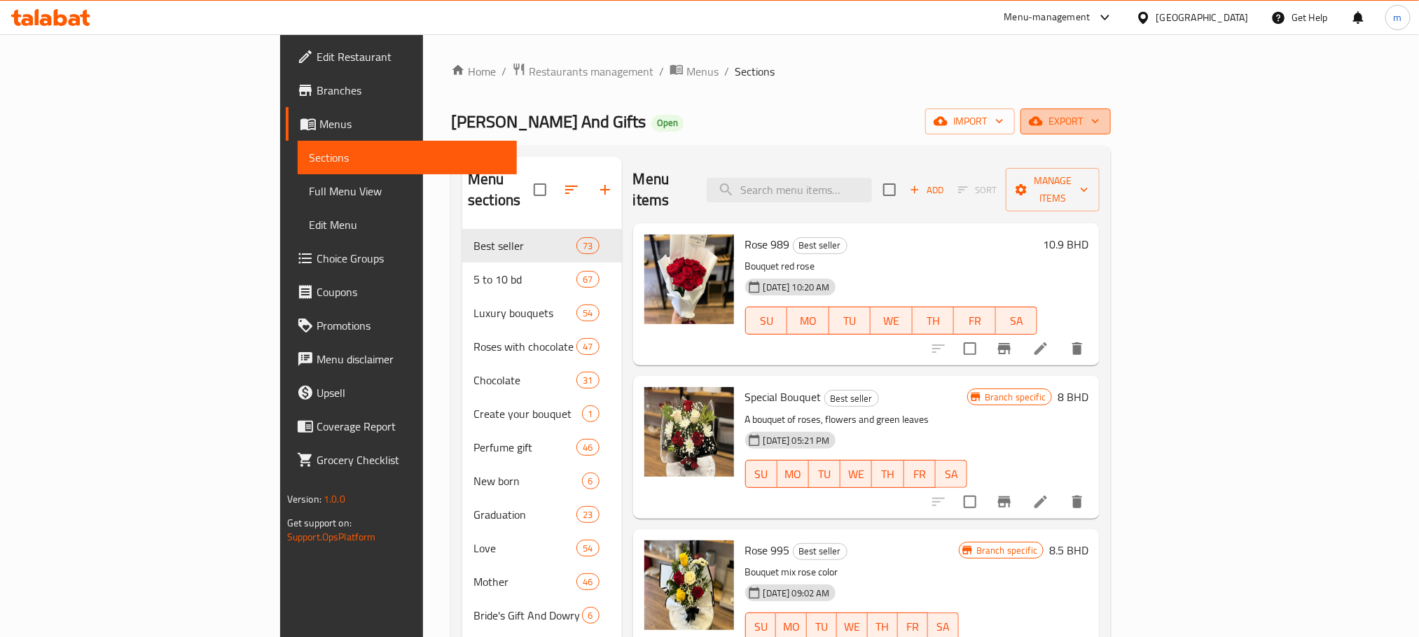
click at [1100, 123] on span "export" at bounding box center [1066, 122] width 68 height 18
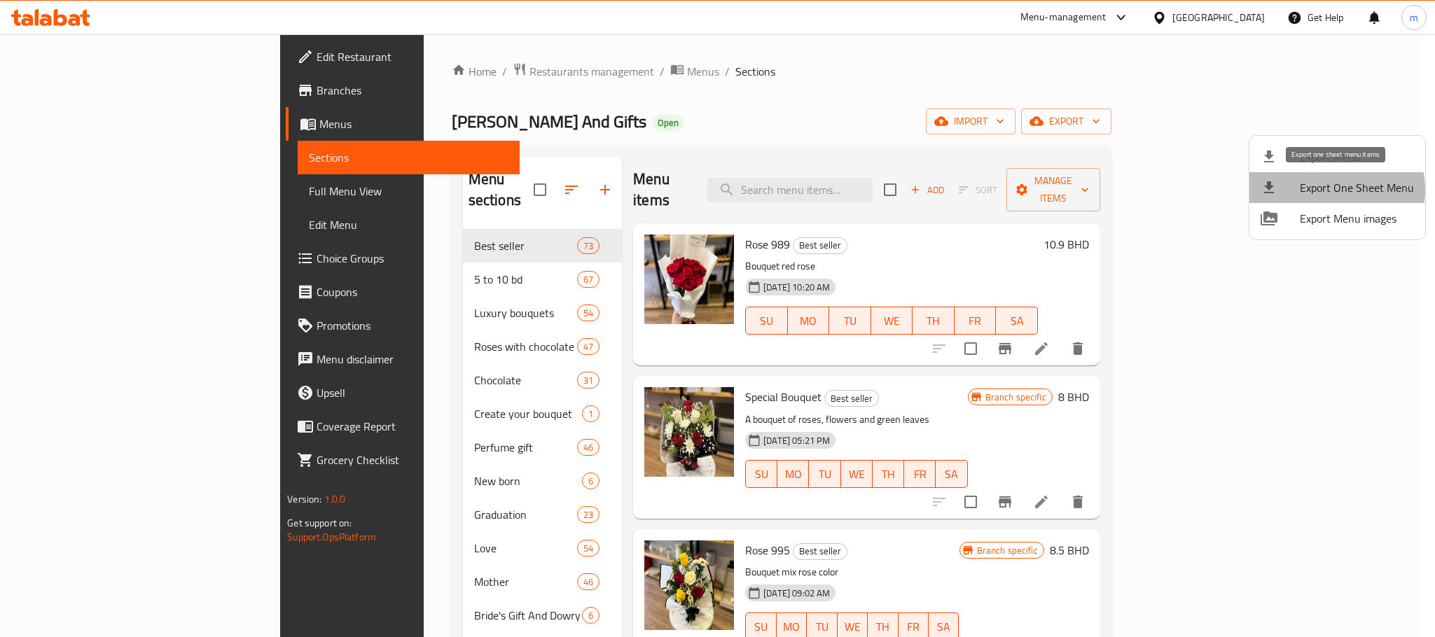
click at [1333, 190] on span "Export One Sheet Menu" at bounding box center [1357, 187] width 114 height 17
click at [769, 53] on div at bounding box center [717, 318] width 1435 height 637
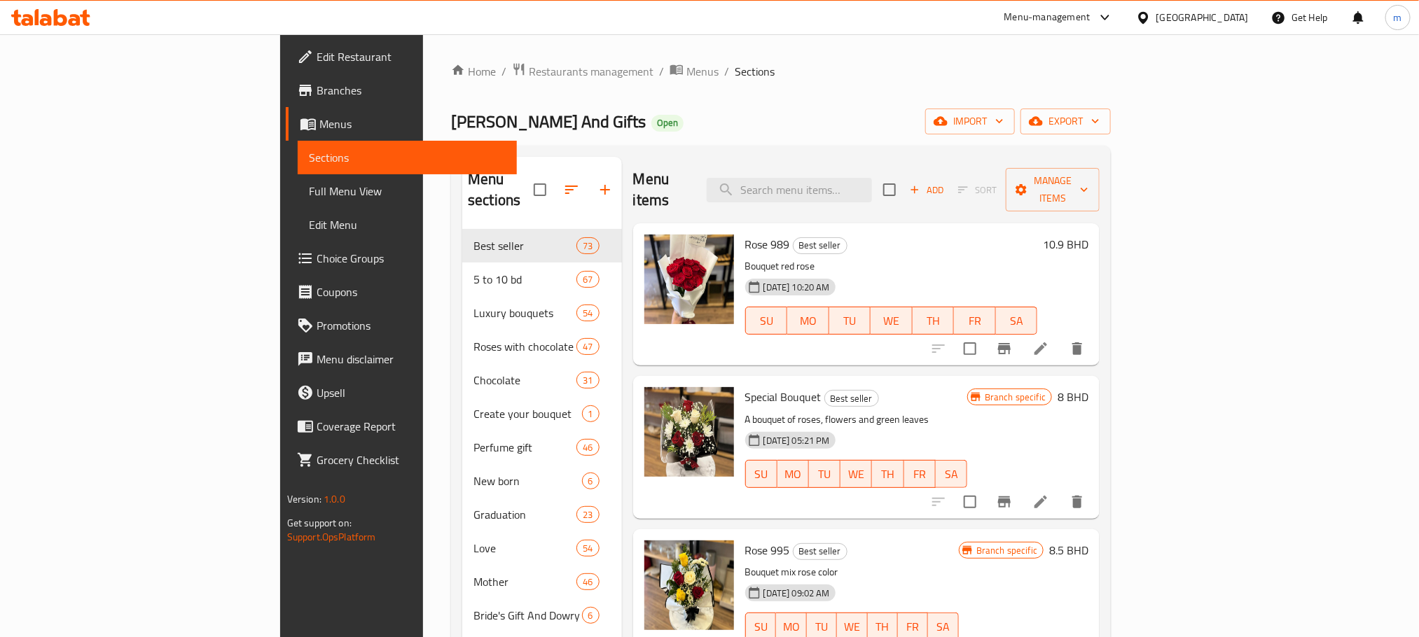
click at [782, 68] on ol "Home / Restaurants management / Menus / Sections" at bounding box center [781, 71] width 660 height 18
click at [1100, 118] on span "export" at bounding box center [1066, 122] width 68 height 18
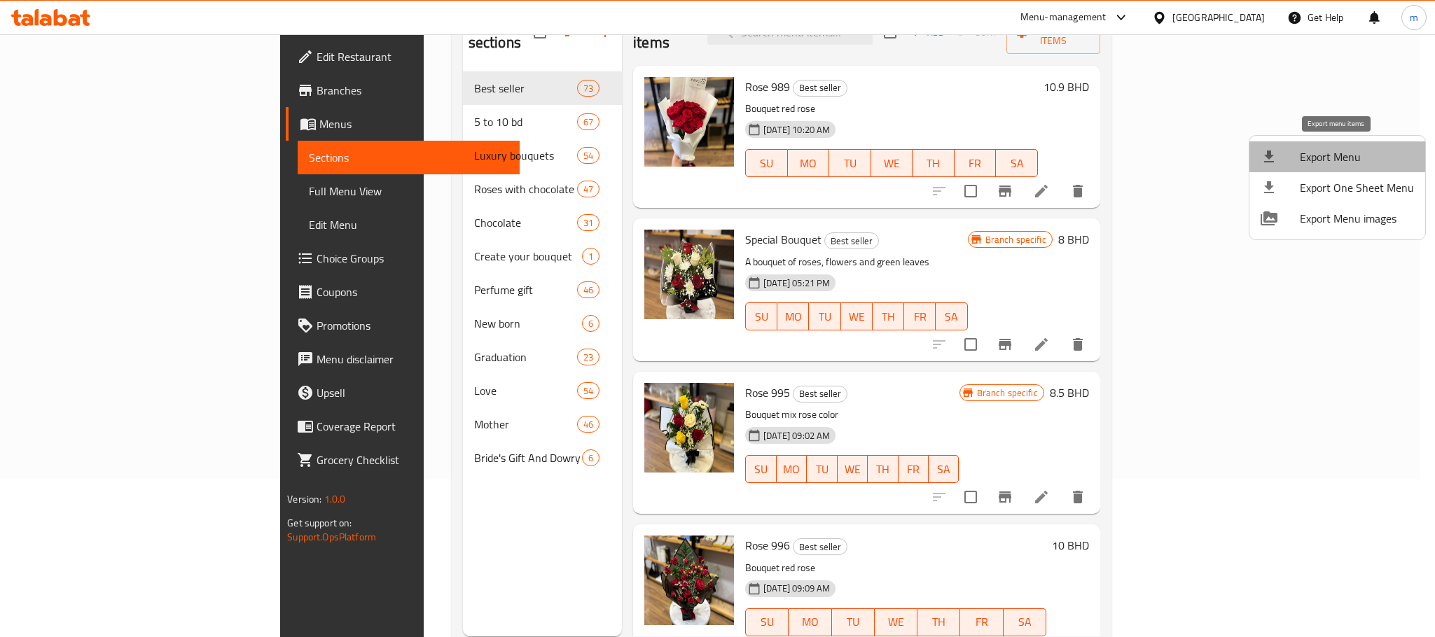
click at [1353, 153] on span "Export Menu" at bounding box center [1357, 157] width 114 height 17
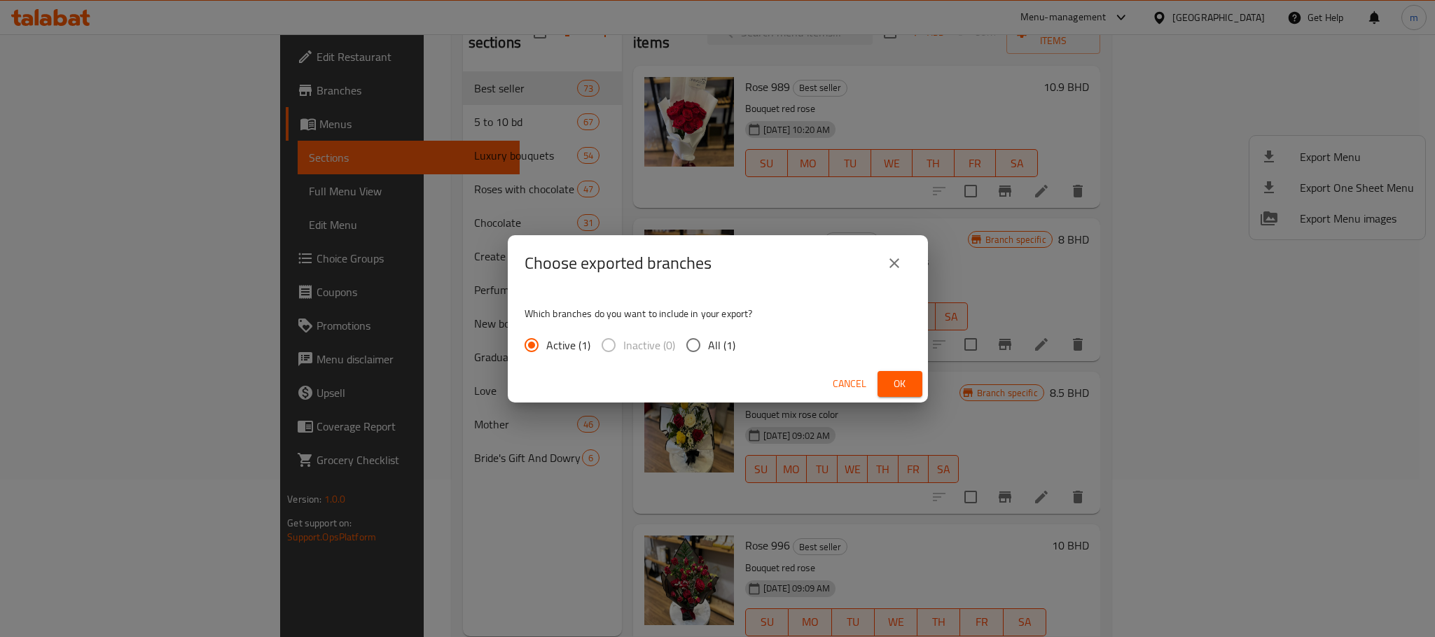
click at [899, 385] on span "Ok" at bounding box center [900, 384] width 22 height 18
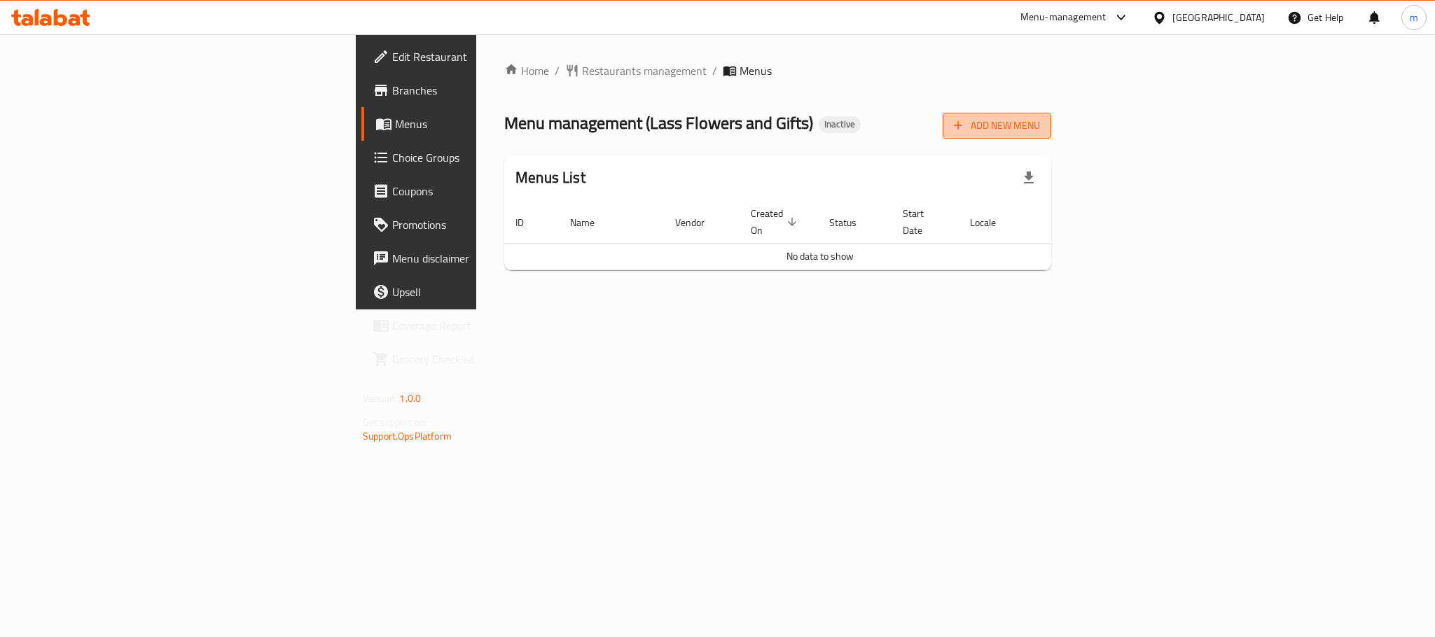
click at [1040, 129] on span "Add New Menu" at bounding box center [997, 126] width 86 height 18
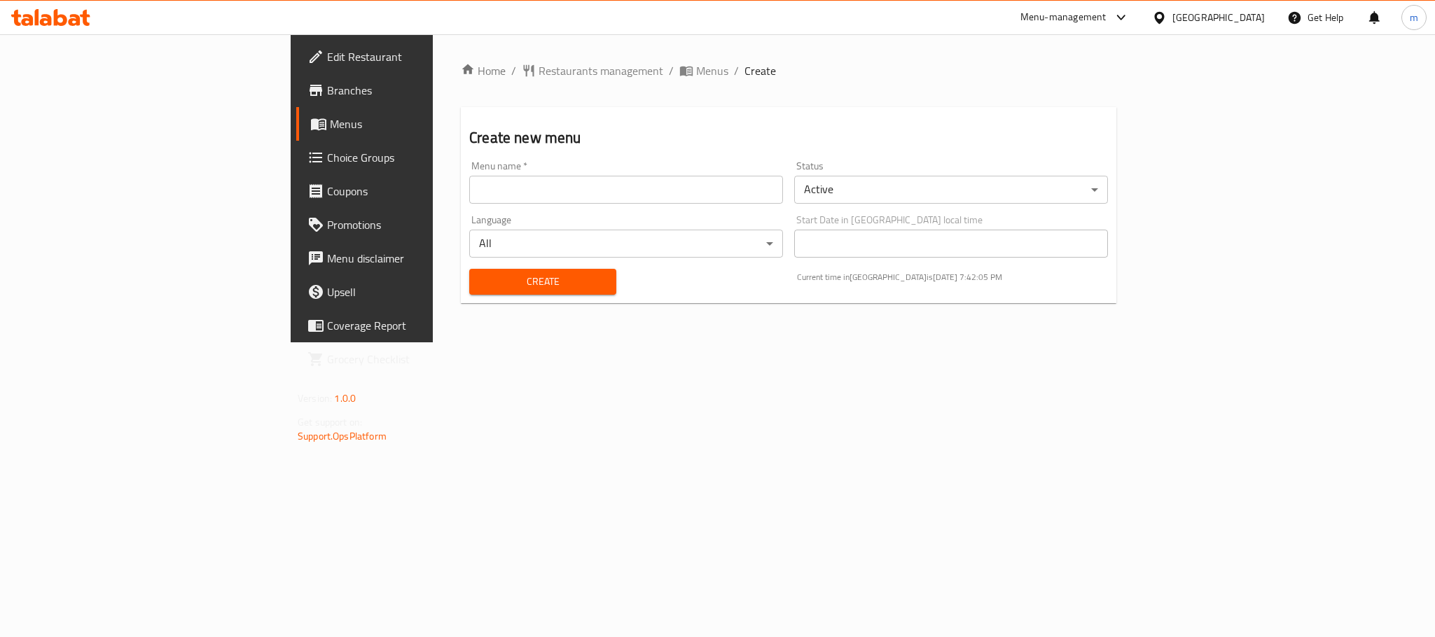
click at [469, 186] on input "text" at bounding box center [626, 190] width 314 height 28
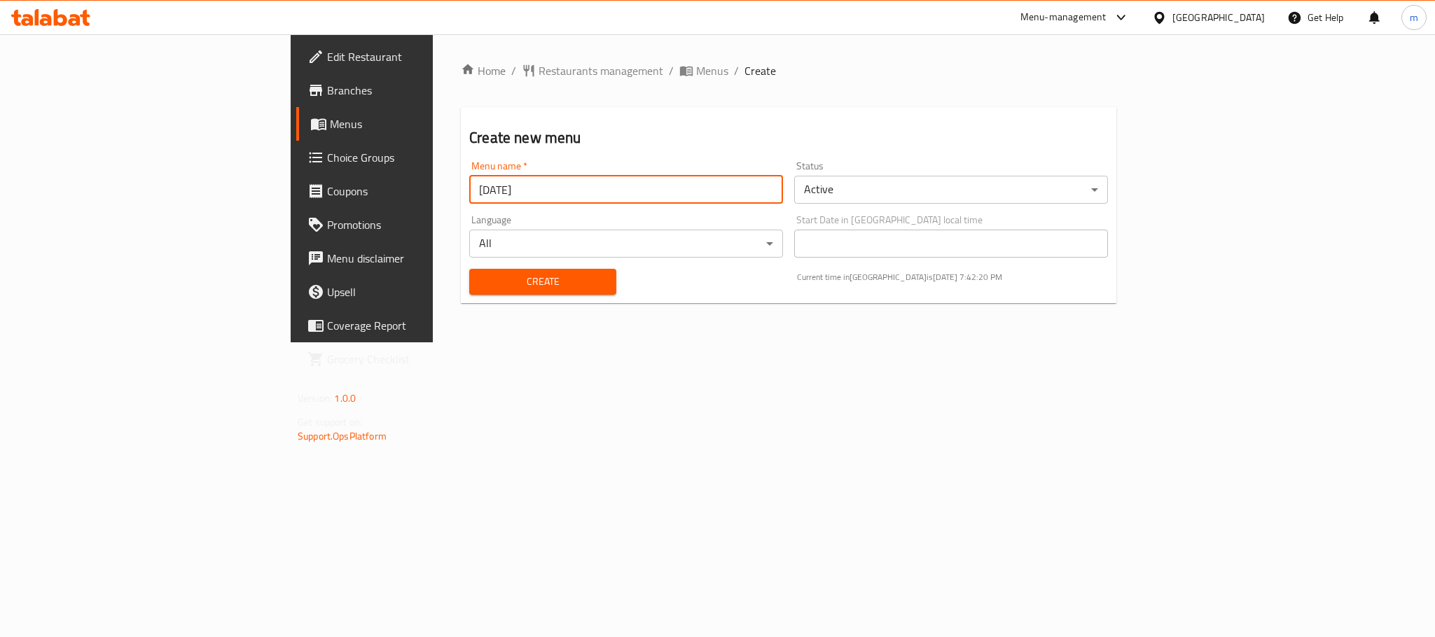
type input "[DATE]"
click at [481, 274] on span "Create" at bounding box center [543, 282] width 125 height 18
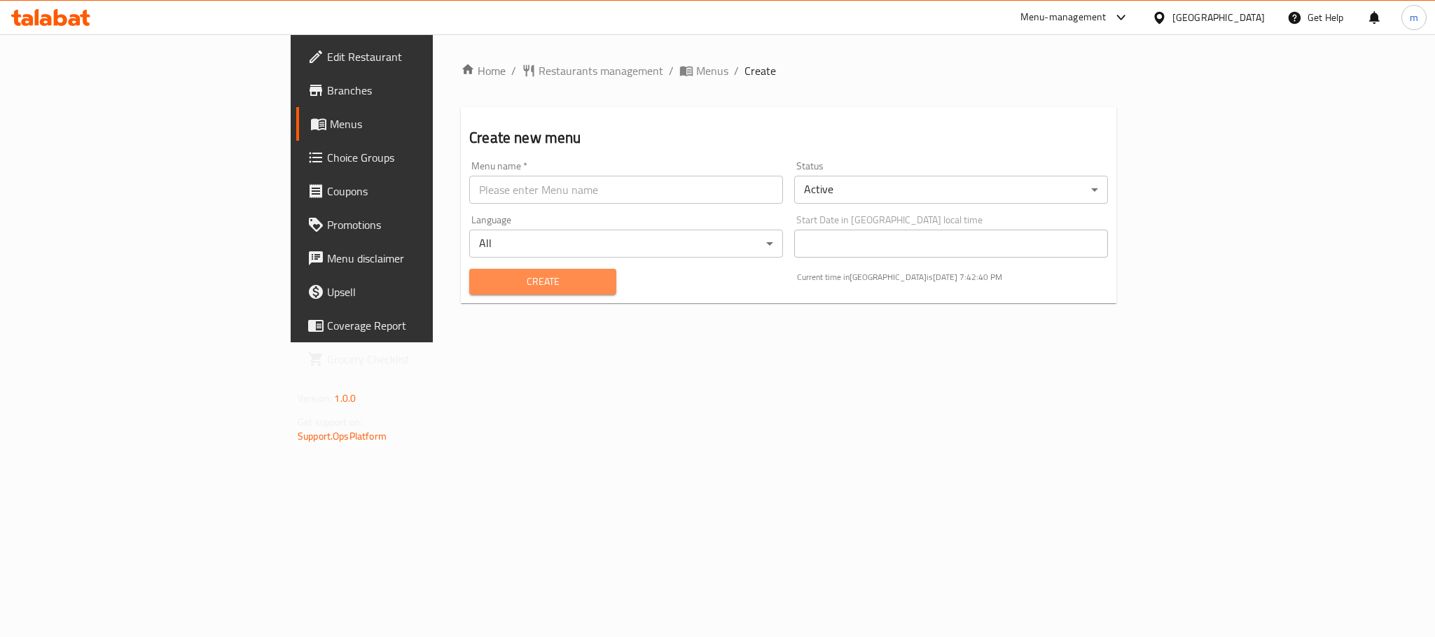
click at [481, 288] on span "Create" at bounding box center [543, 282] width 125 height 18
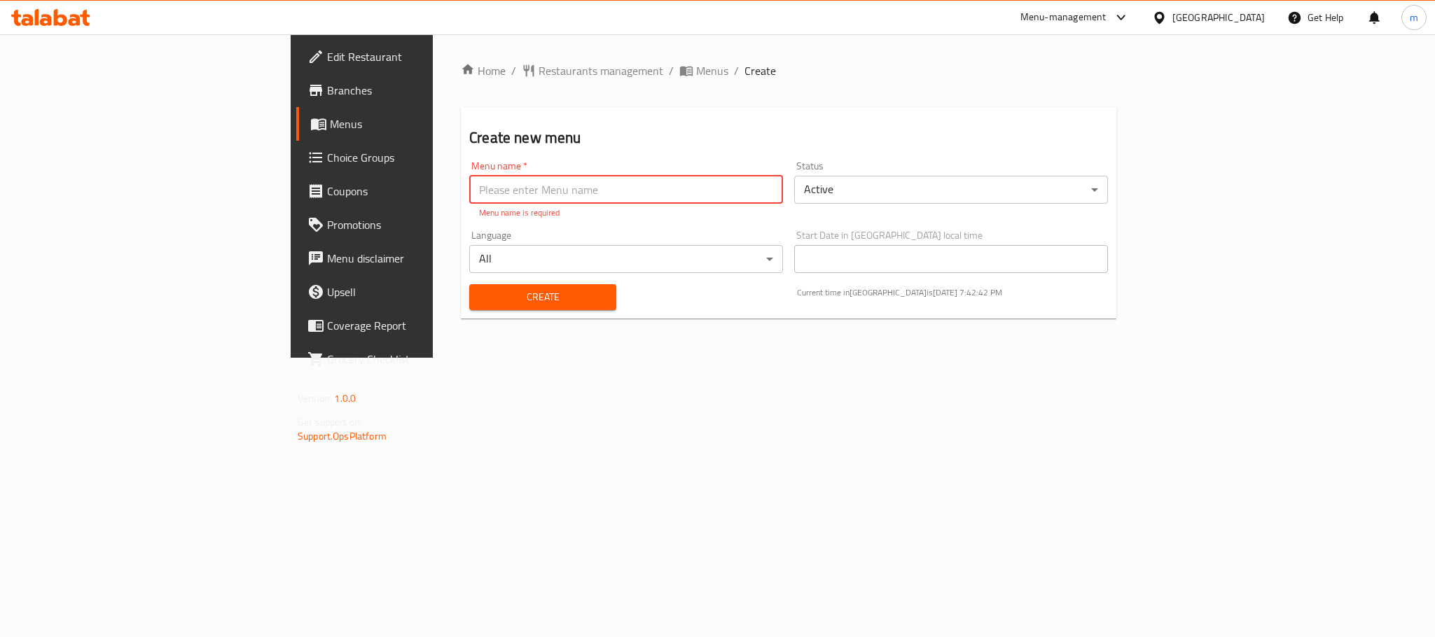
click at [330, 130] on span "Menus" at bounding box center [424, 124] width 189 height 17
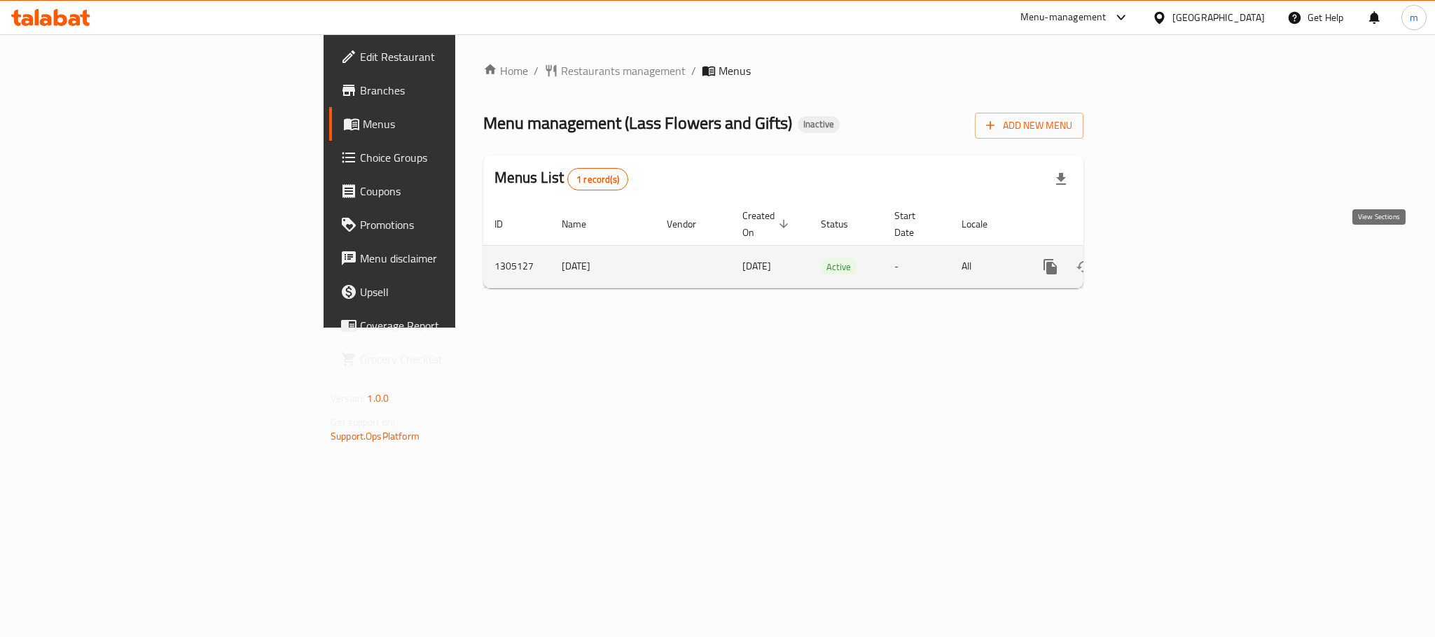
click at [1160, 258] on icon "enhanced table" at bounding box center [1151, 266] width 17 height 17
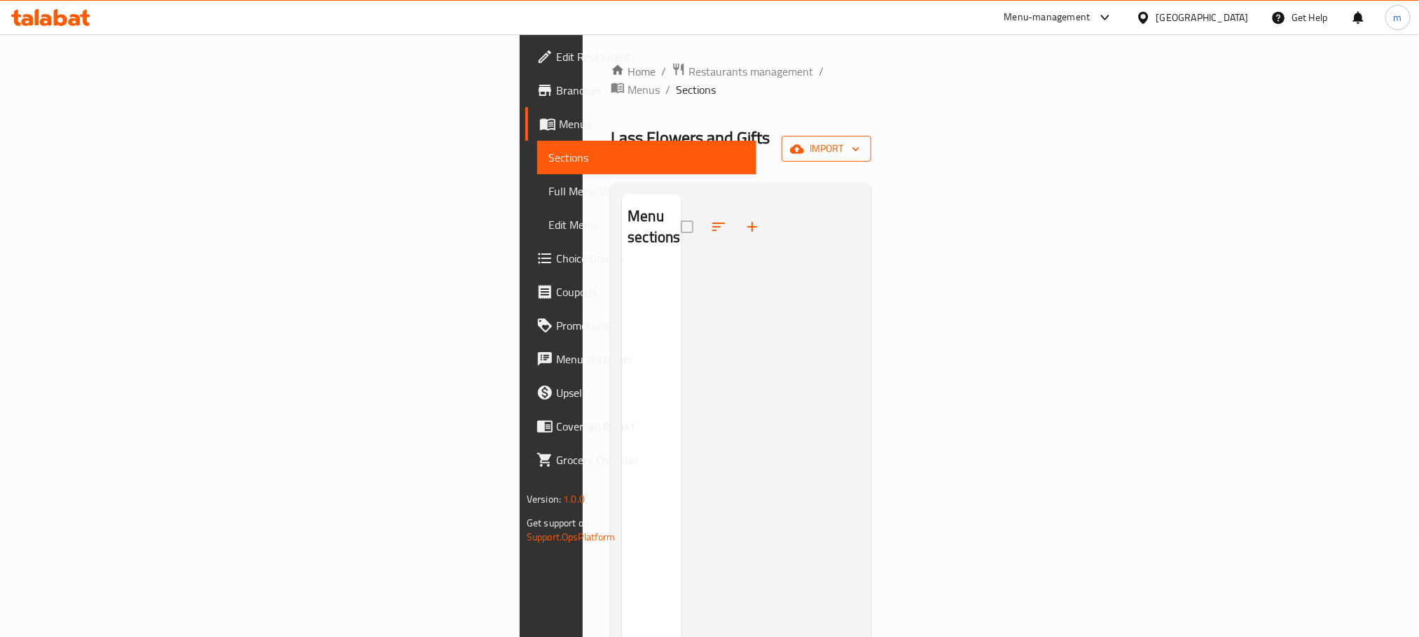
click at [860, 140] on span "import" at bounding box center [826, 149] width 67 height 18
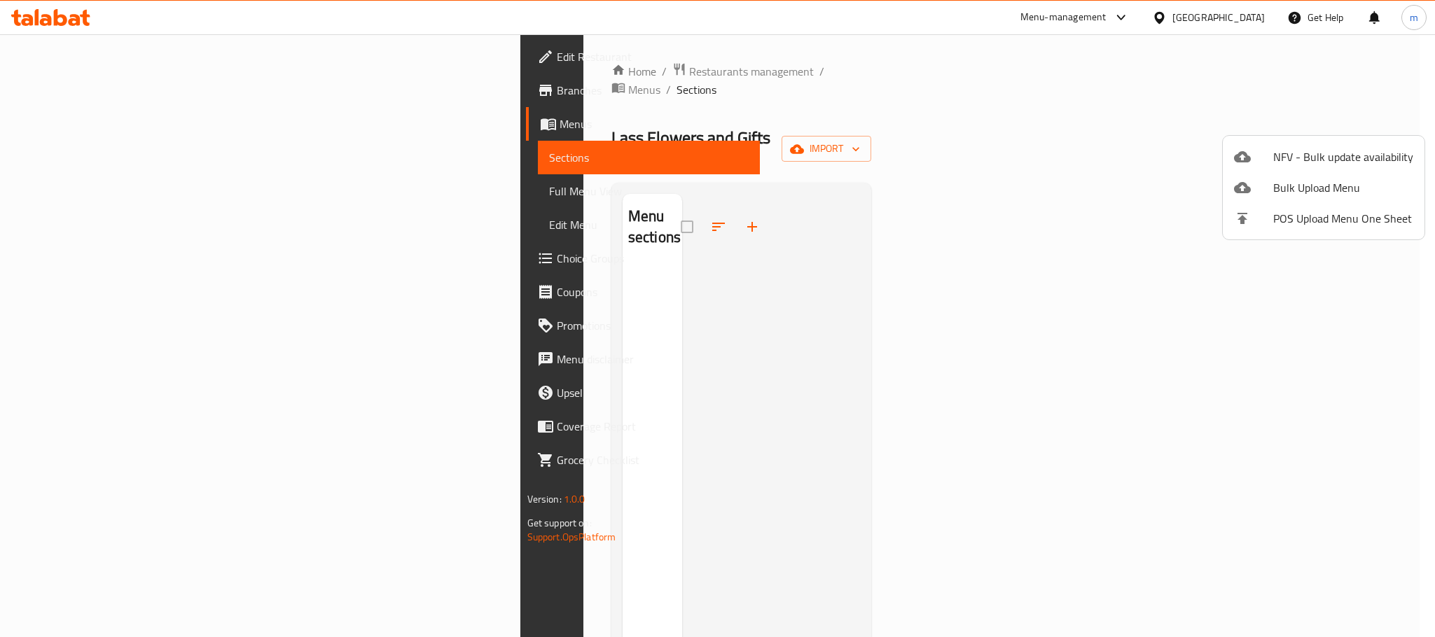
click at [915, 95] on div at bounding box center [717, 318] width 1435 height 637
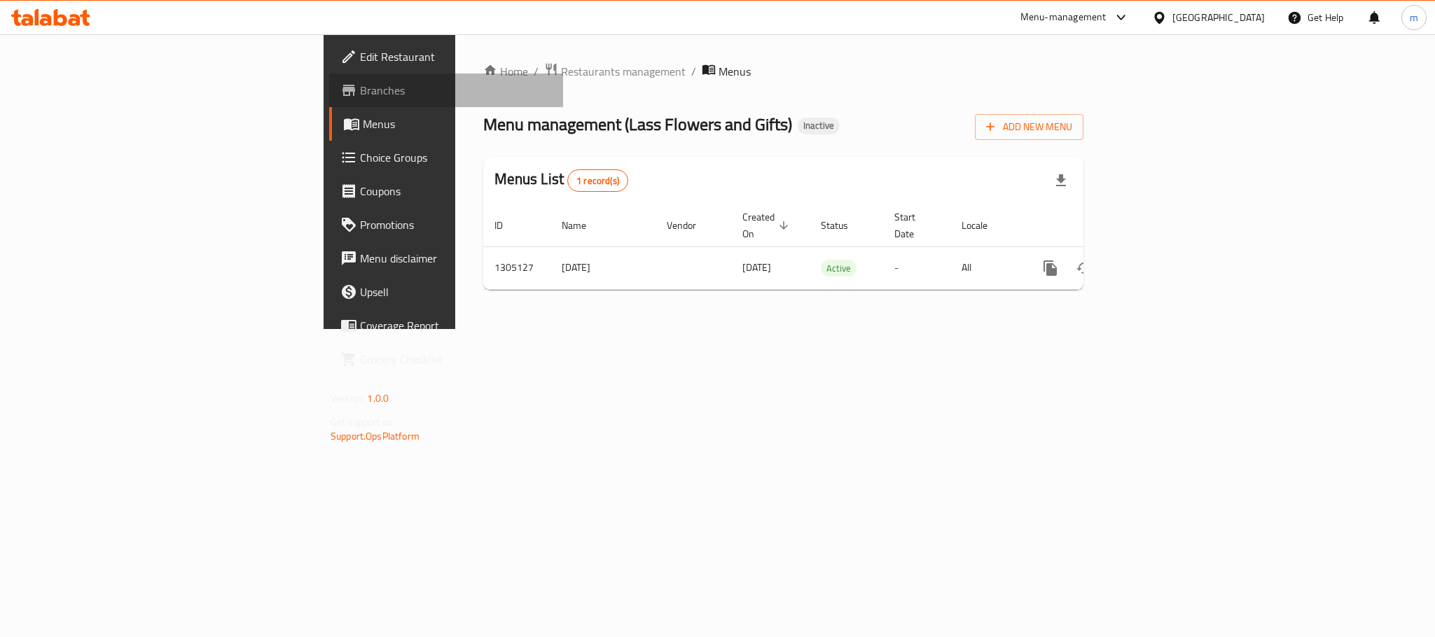
click at [360, 95] on span "Branches" at bounding box center [456, 90] width 192 height 17
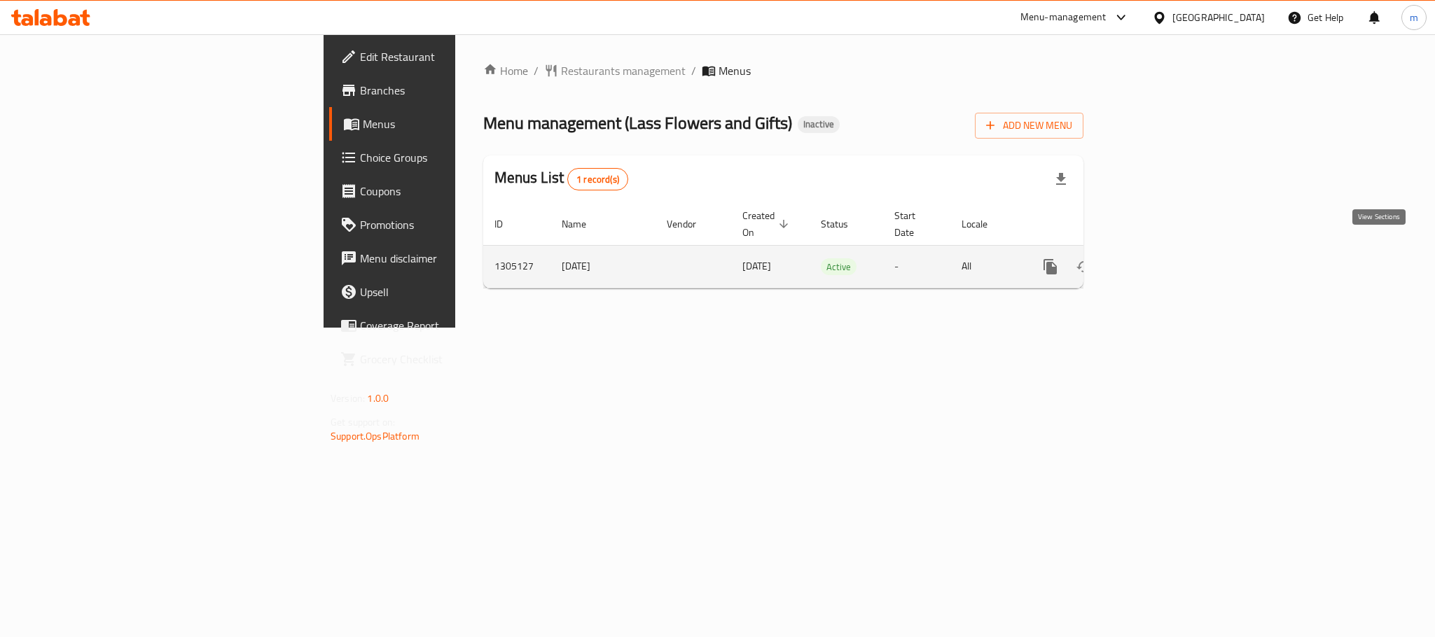
click at [1160, 258] on icon "enhanced table" at bounding box center [1151, 266] width 17 height 17
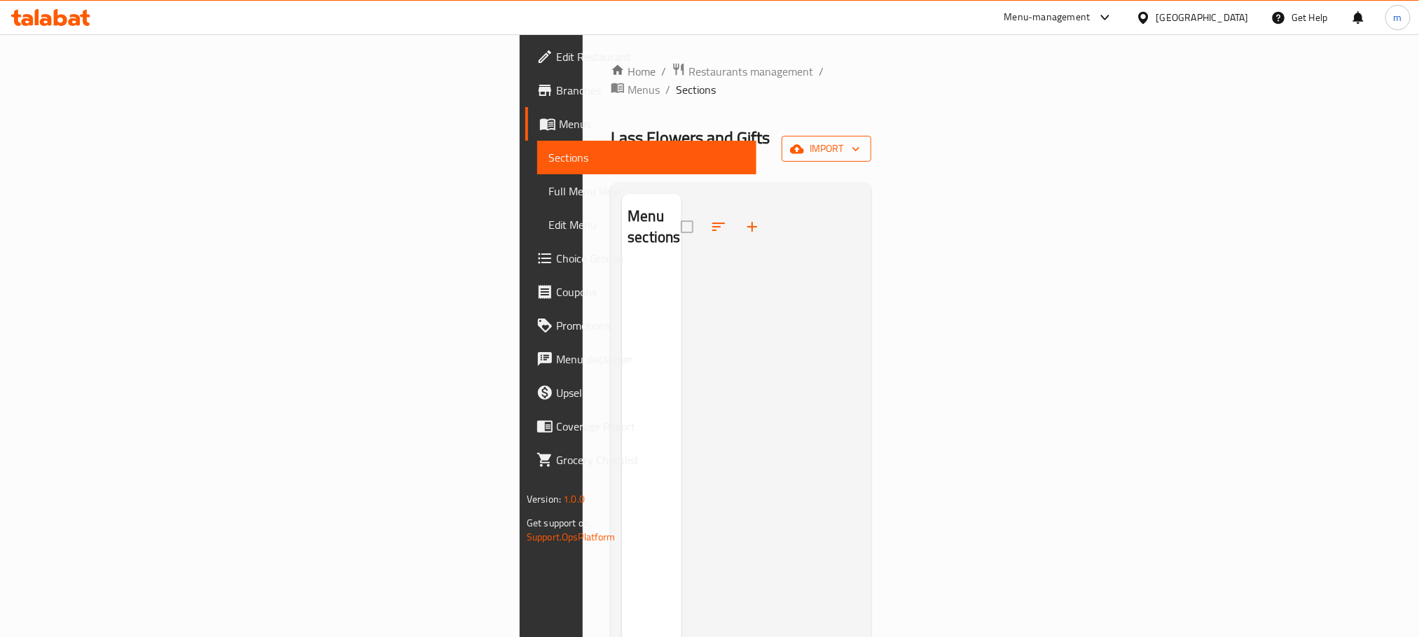
click at [860, 140] on span "import" at bounding box center [826, 149] width 67 height 18
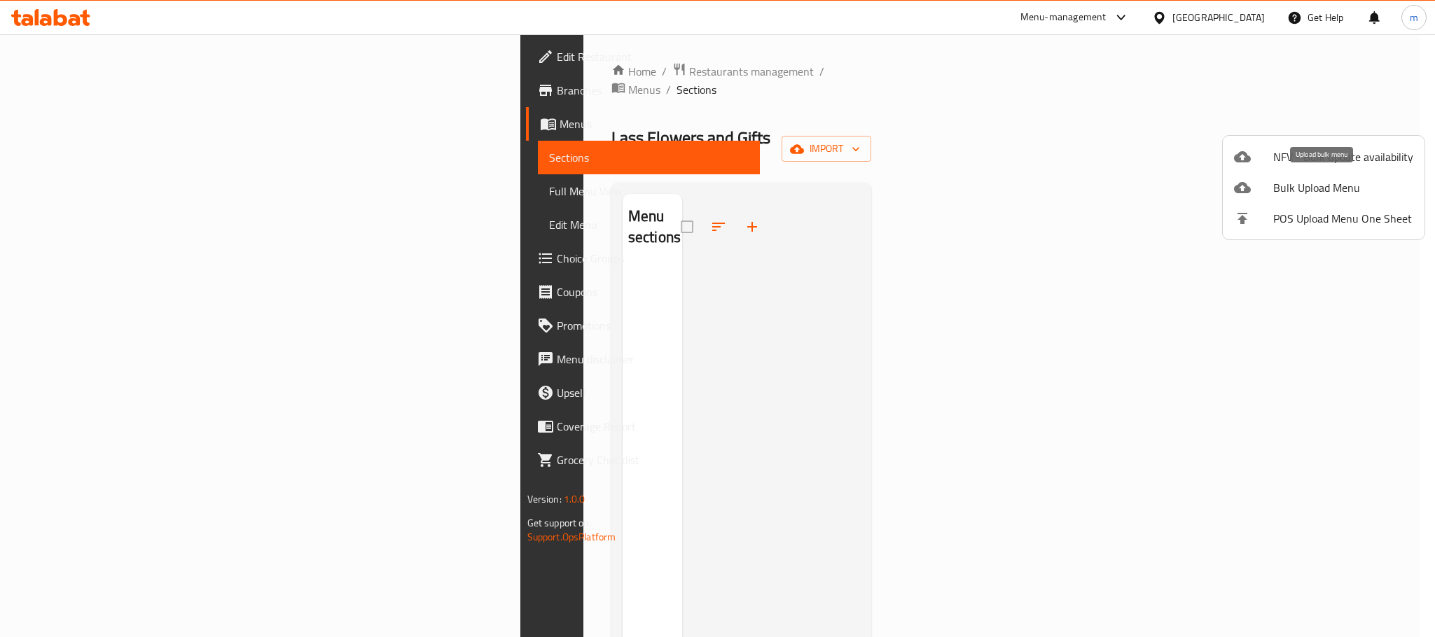
click at [1316, 190] on span "Bulk Upload Menu" at bounding box center [1344, 187] width 140 height 17
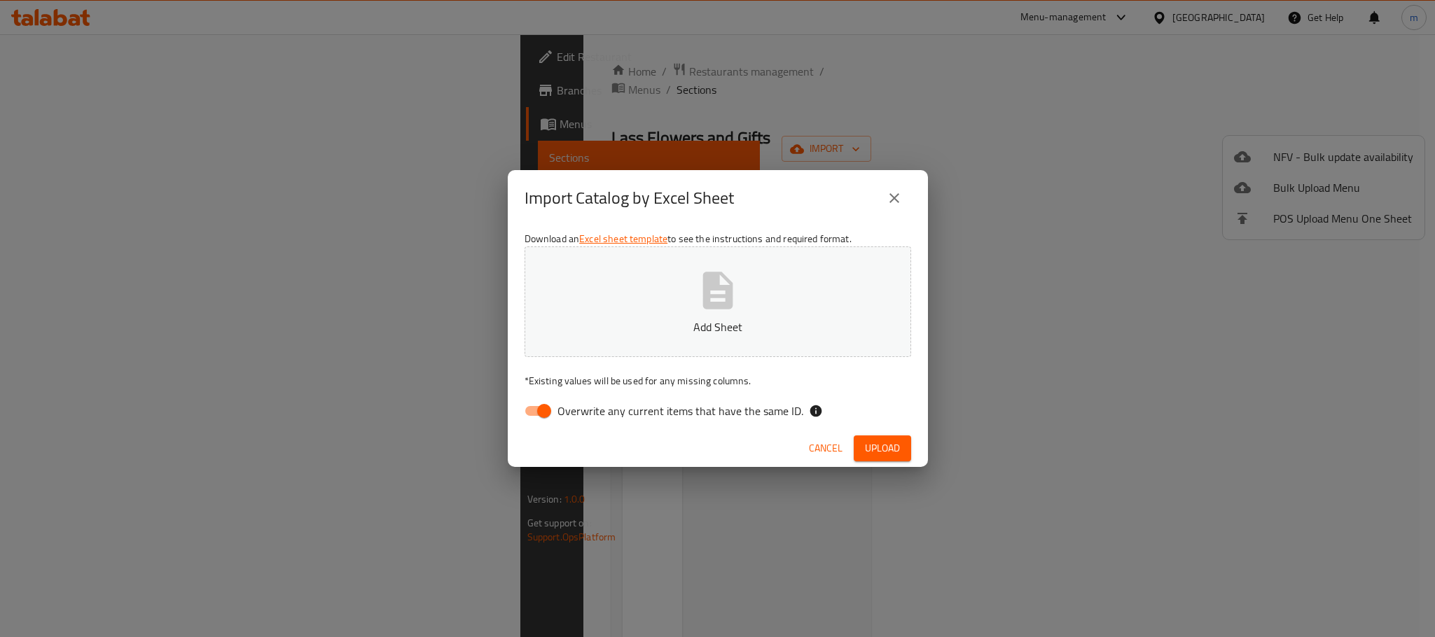
click at [538, 415] on input "Overwrite any current items that have the same ID." at bounding box center [544, 411] width 80 height 27
checkbox input "false"
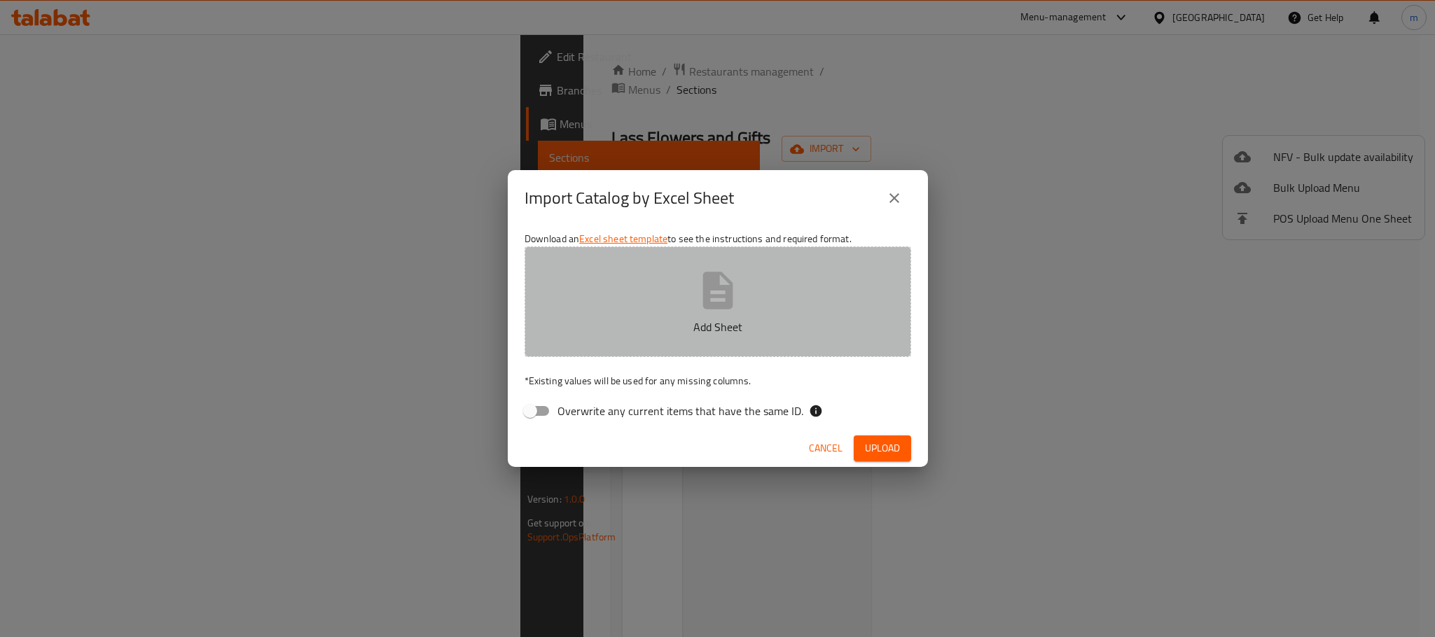
click at [701, 301] on icon "button" at bounding box center [718, 290] width 45 height 45
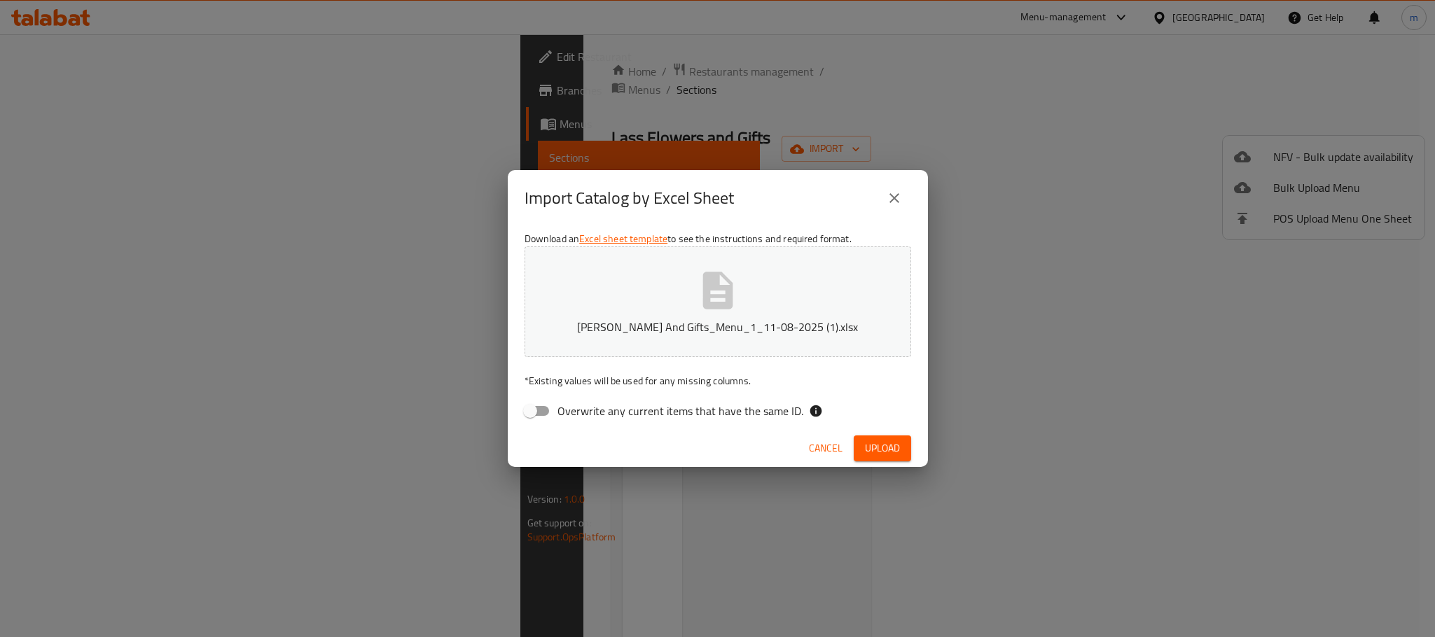
click at [878, 452] on span "Upload" at bounding box center [882, 449] width 35 height 18
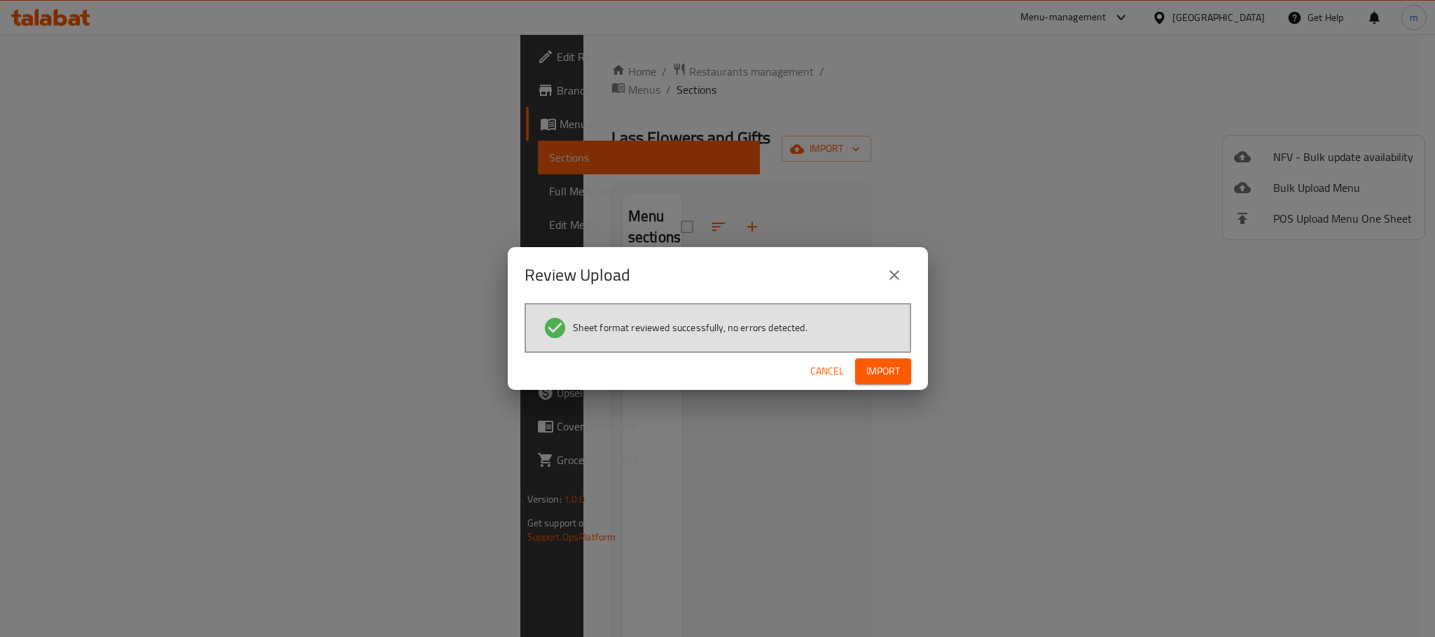
click at [868, 363] on span "Import" at bounding box center [884, 372] width 34 height 18
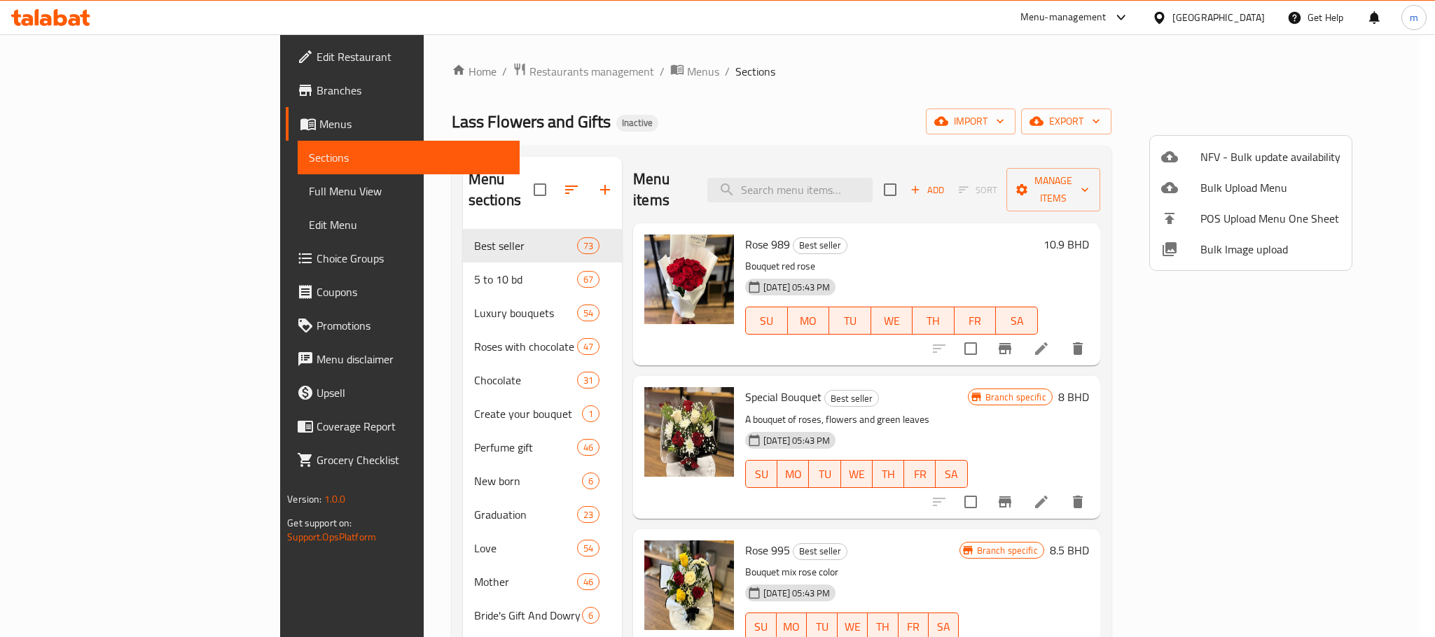
click at [910, 63] on div at bounding box center [717, 318] width 1435 height 637
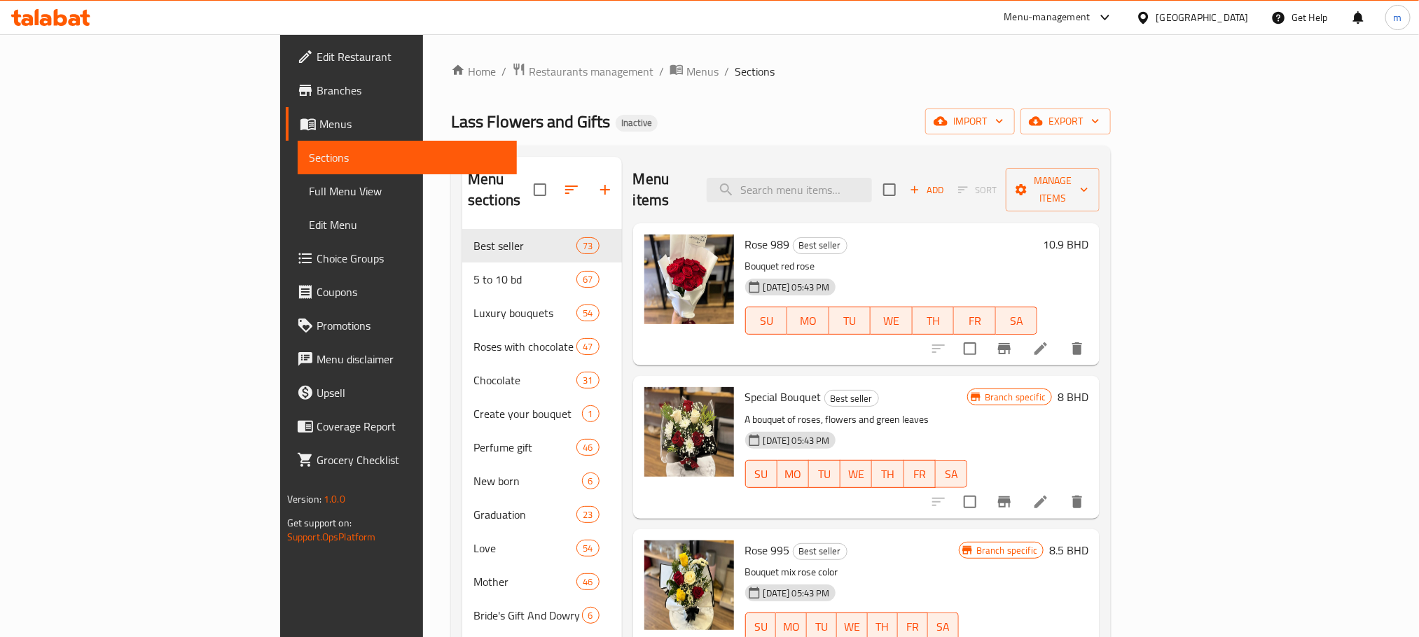
scroll to position [196, 0]
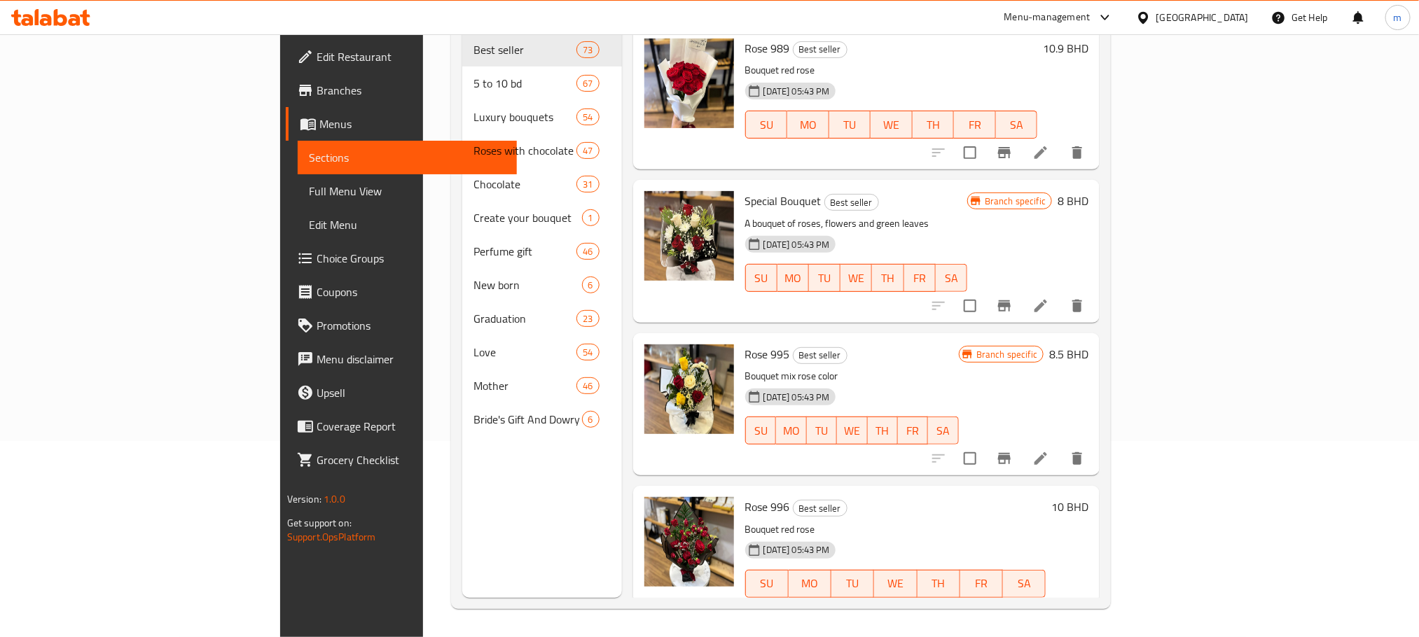
click at [309, 196] on span "Full Menu View" at bounding box center [407, 191] width 197 height 17
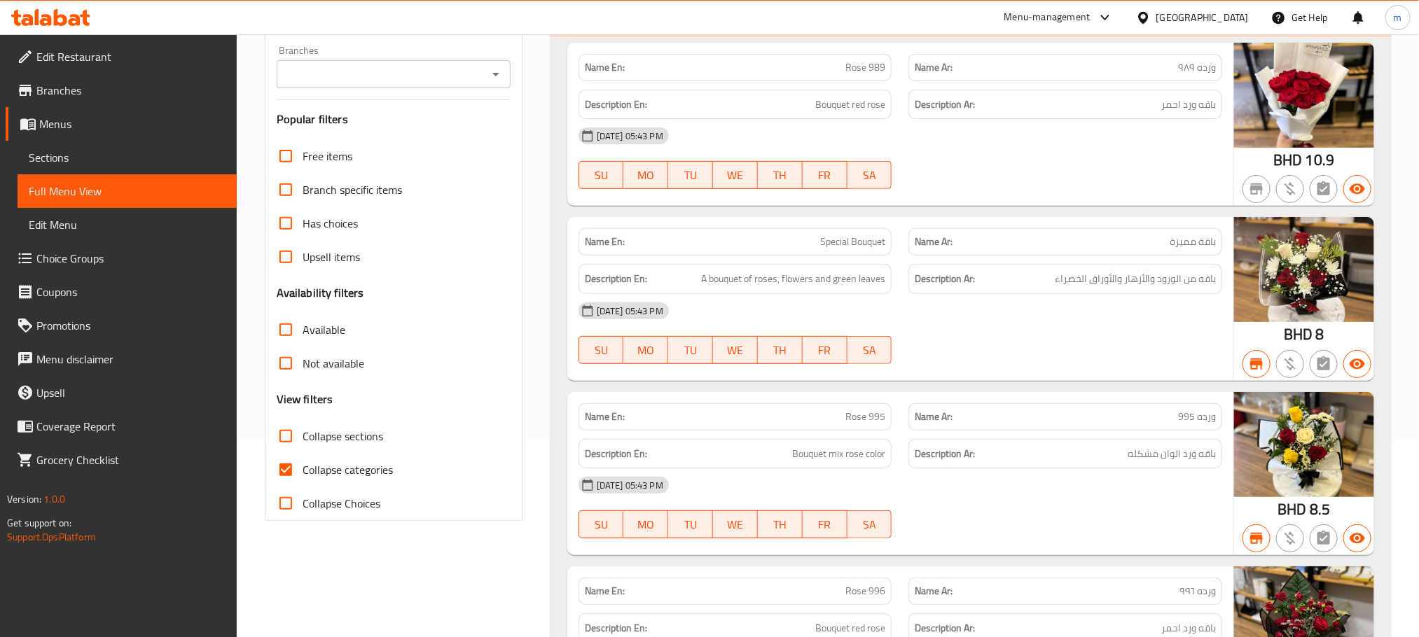
click at [316, 435] on span "Collapse sections" at bounding box center [343, 436] width 81 height 17
click at [303, 435] on input "Collapse sections" at bounding box center [286, 437] width 34 height 34
checkbox input "true"
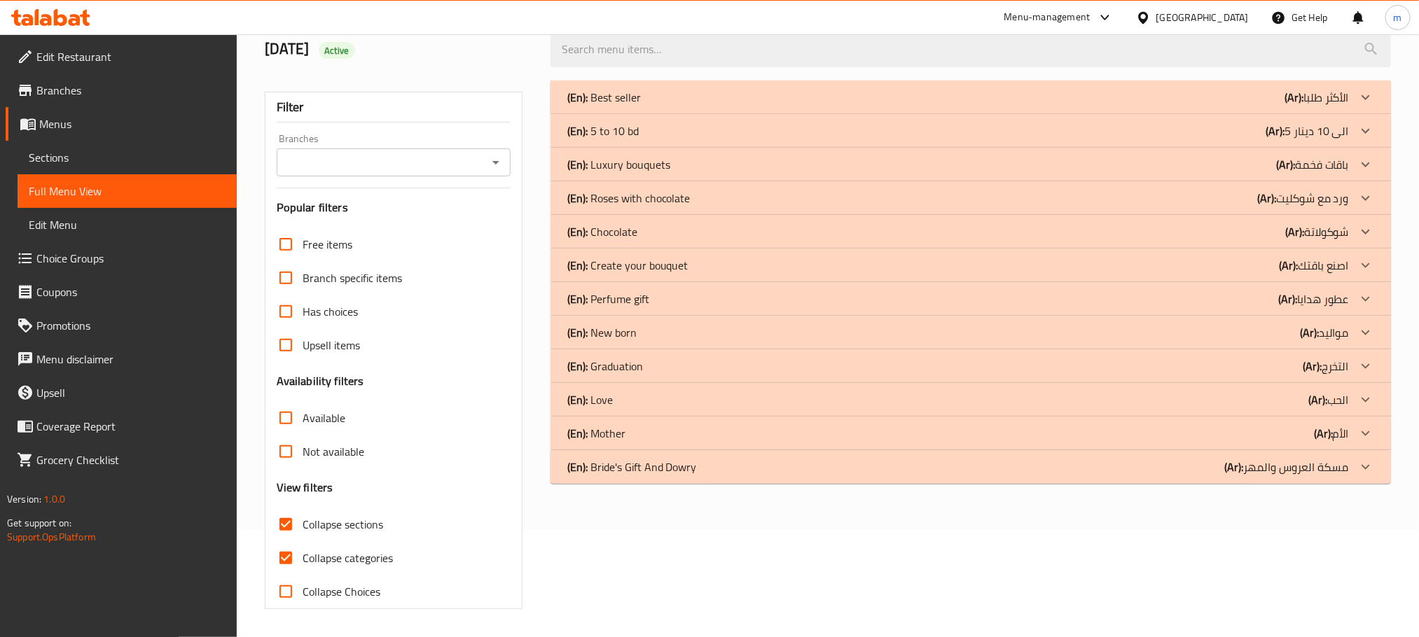
click at [310, 550] on span "Collapse categories" at bounding box center [348, 558] width 90 height 17
click at [303, 542] on input "Collapse categories" at bounding box center [286, 559] width 34 height 34
checkbox input "false"
click at [1371, 106] on icon at bounding box center [1366, 97] width 17 height 17
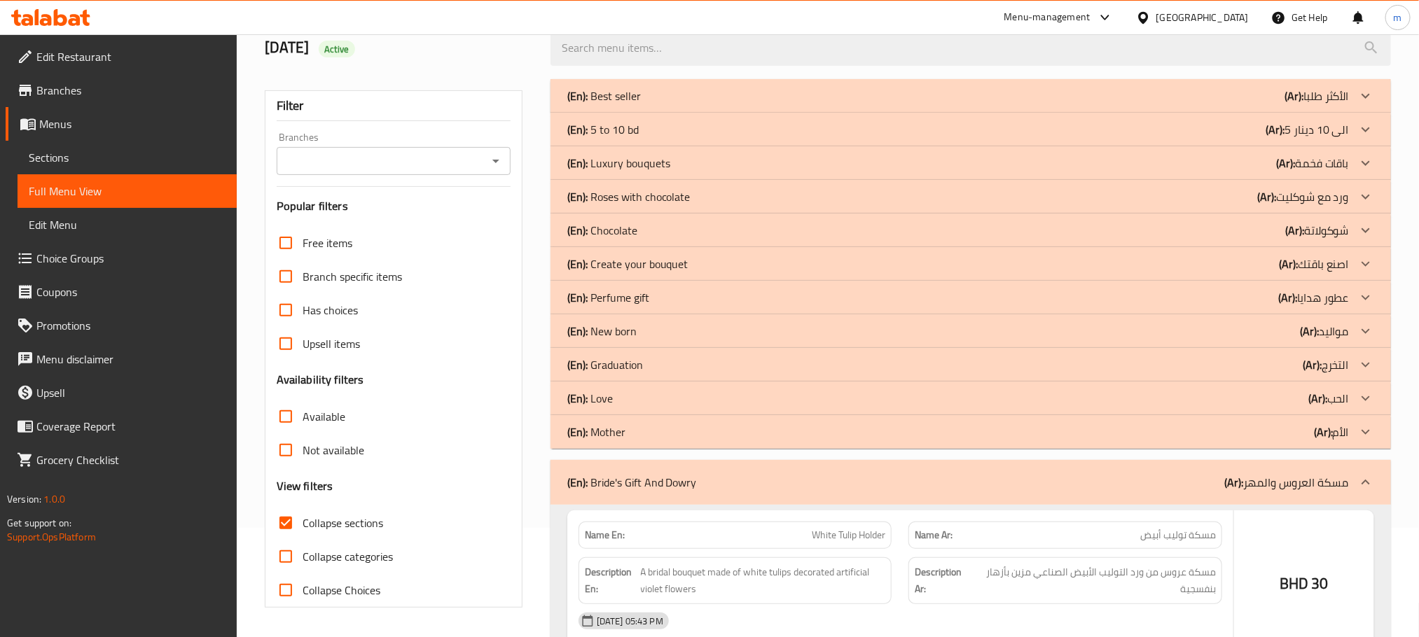
click at [1369, 104] on icon at bounding box center [1366, 96] width 17 height 17
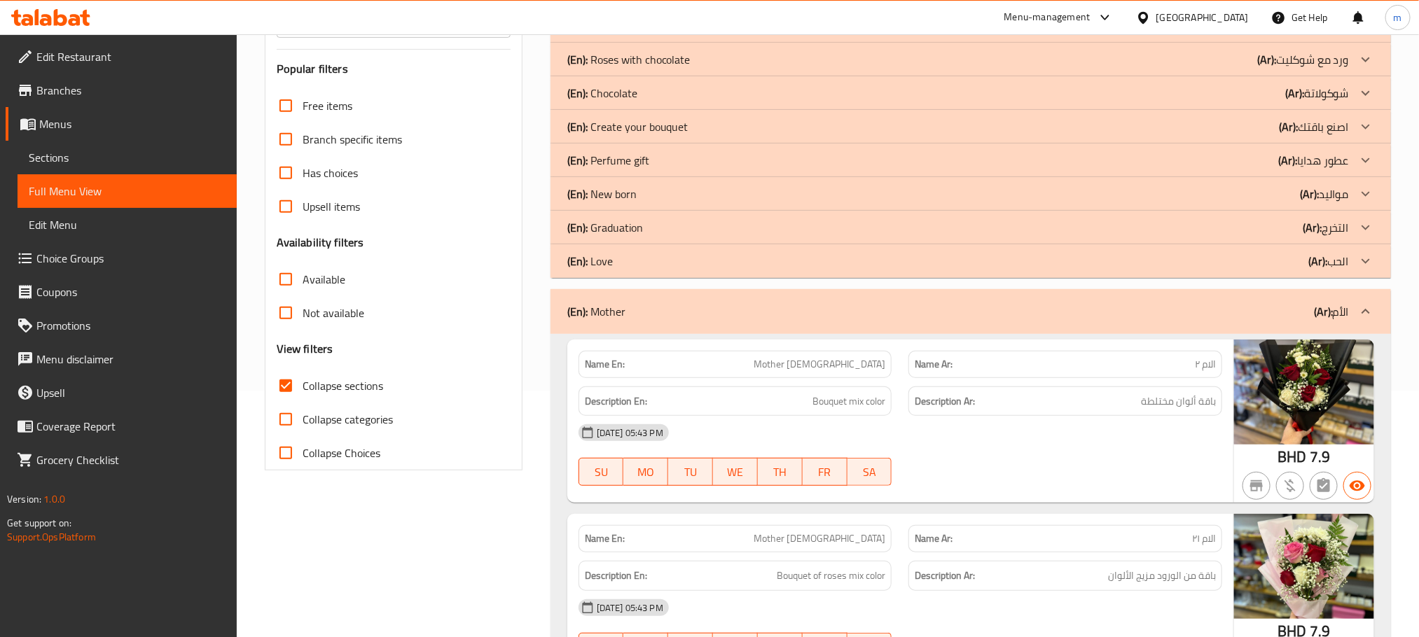
scroll to position [214, 0]
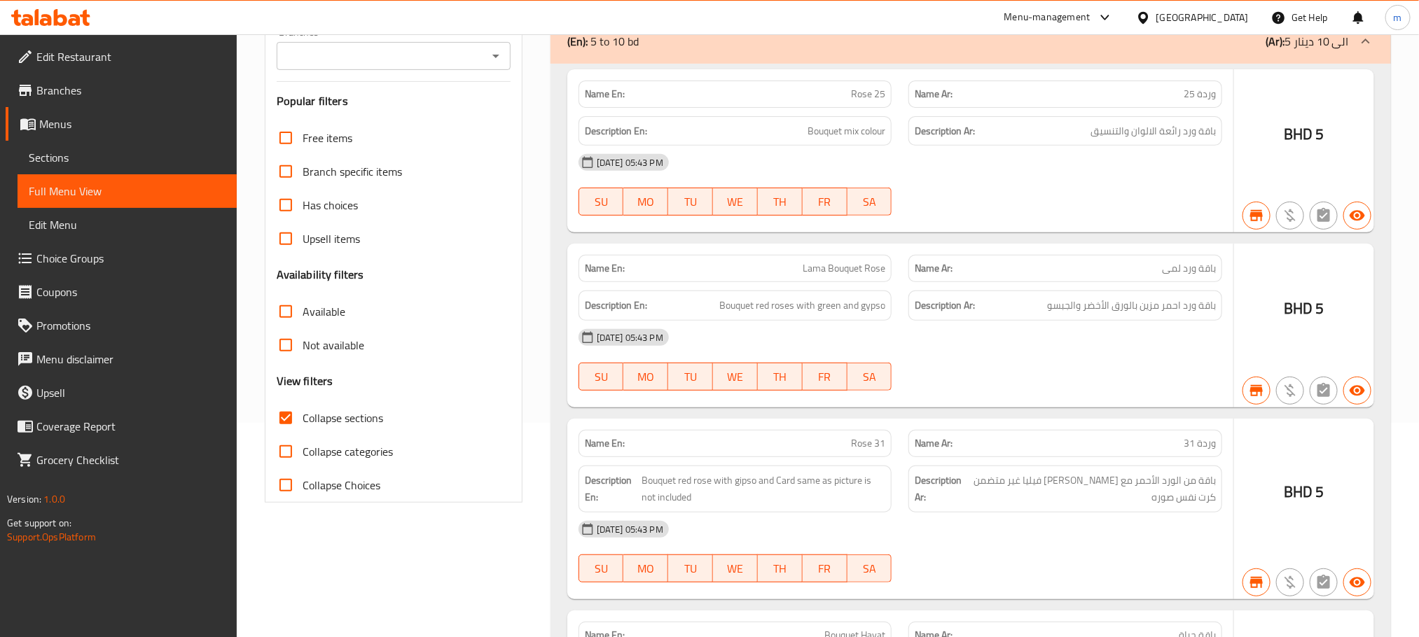
scroll to position [0, 0]
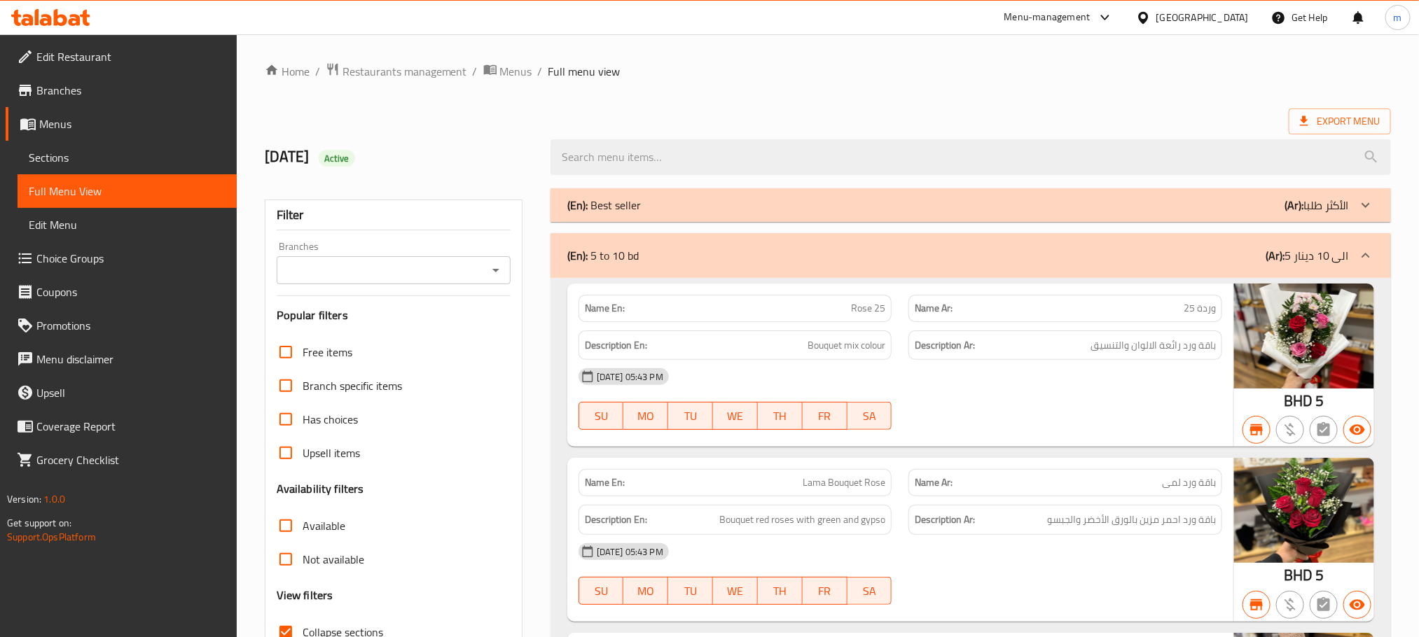
click at [1367, 200] on icon at bounding box center [1366, 205] width 17 height 17
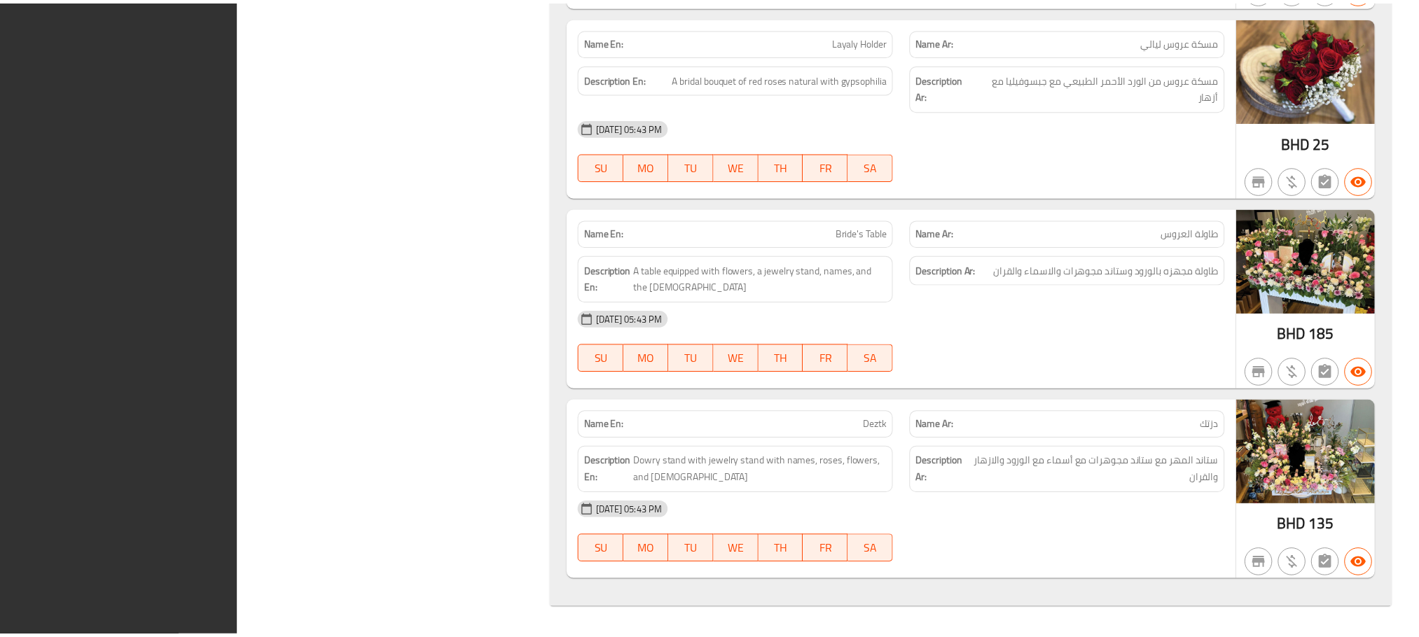
scroll to position [87484, 0]
